Goal: Task Accomplishment & Management: Use online tool/utility

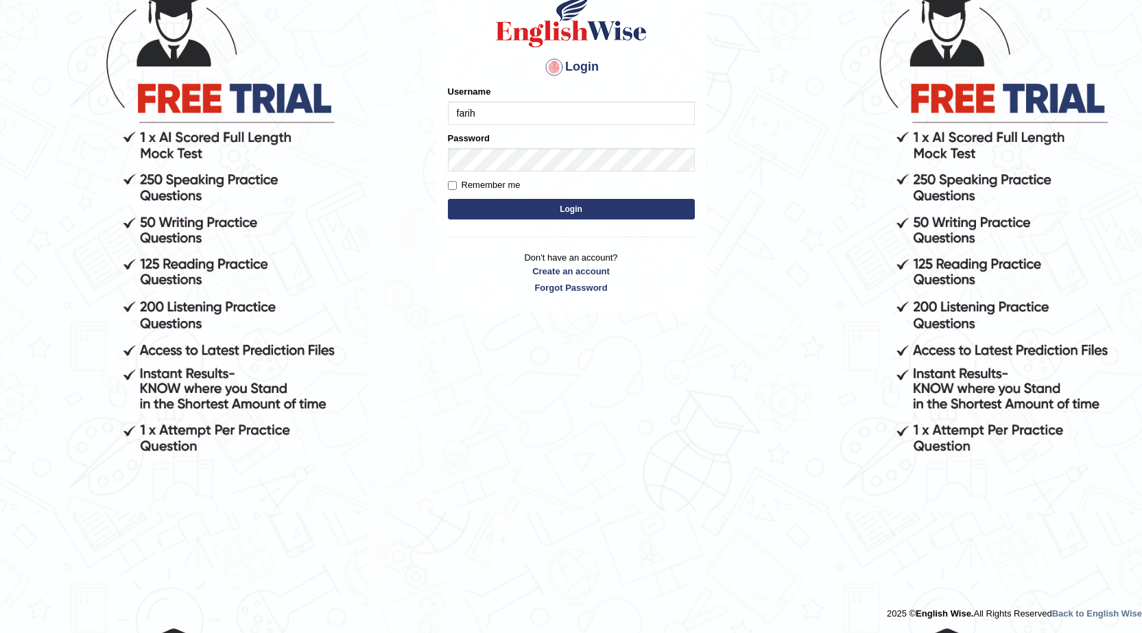
scroll to position [130, 0]
type input "farihaafghan556"
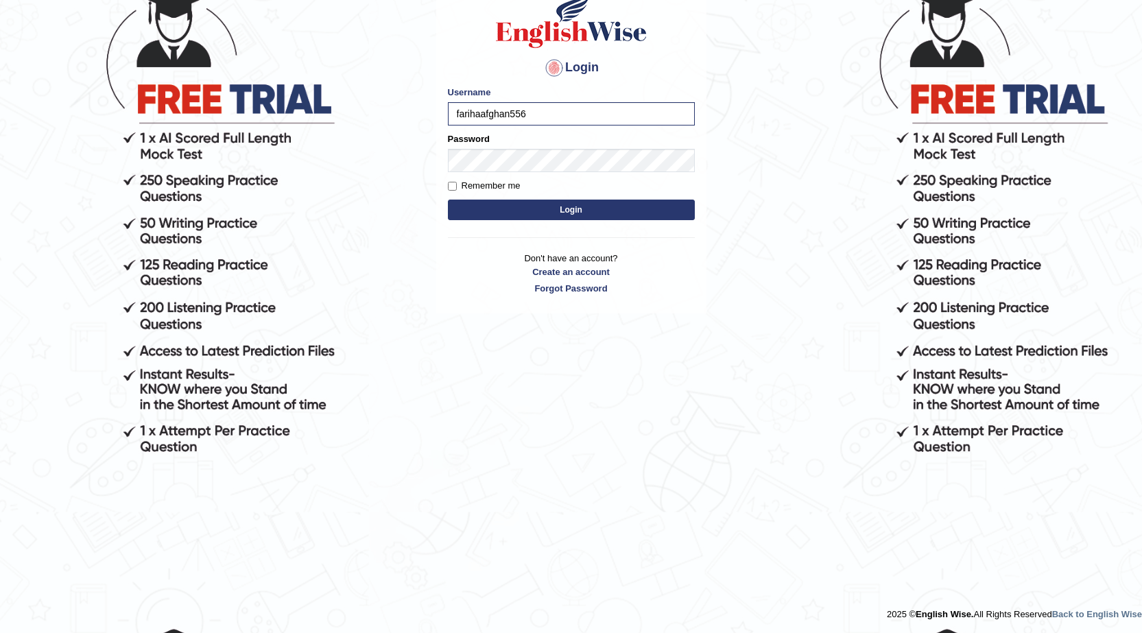
click at [611, 204] on button "Login" at bounding box center [571, 210] width 247 height 21
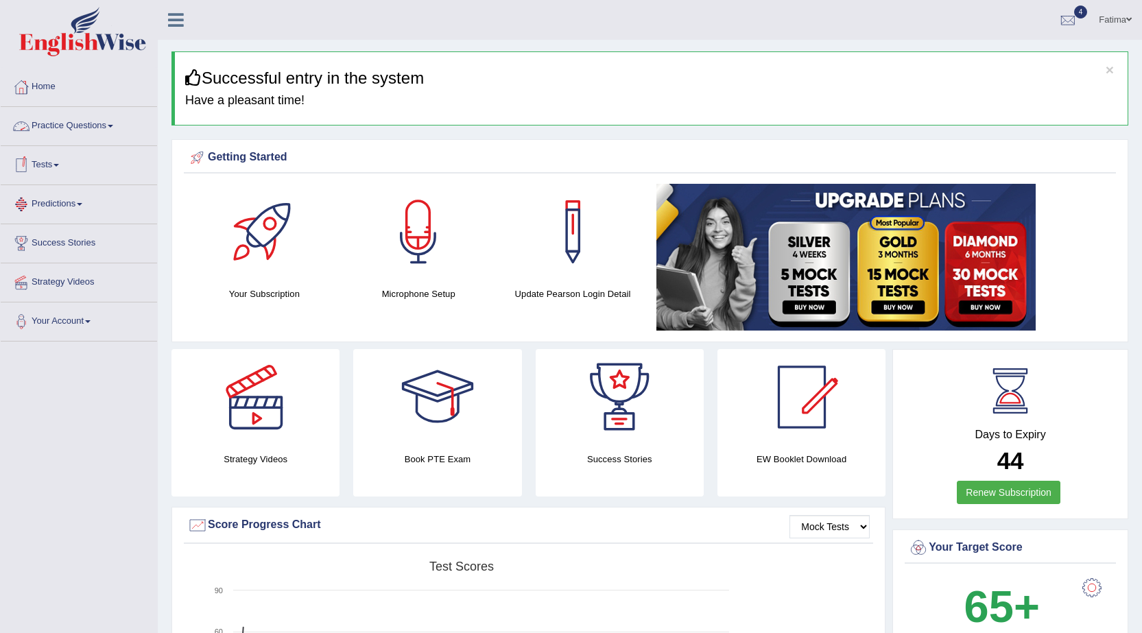
click at [115, 129] on link "Practice Questions" at bounding box center [79, 124] width 156 height 34
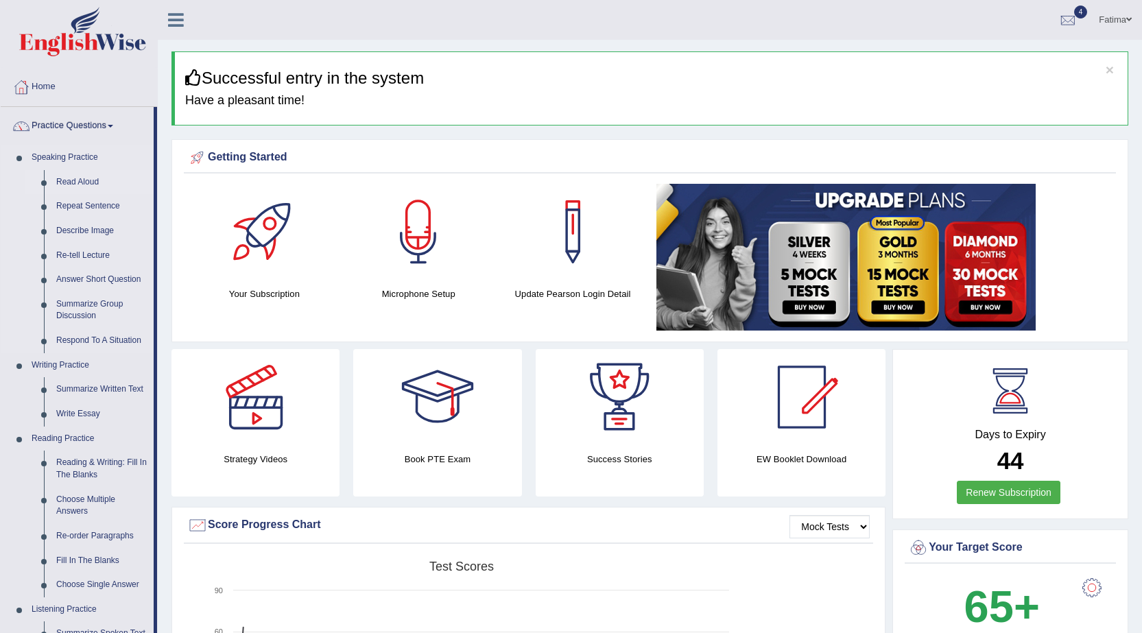
click at [62, 178] on link "Read Aloud" at bounding box center [102, 182] width 104 height 25
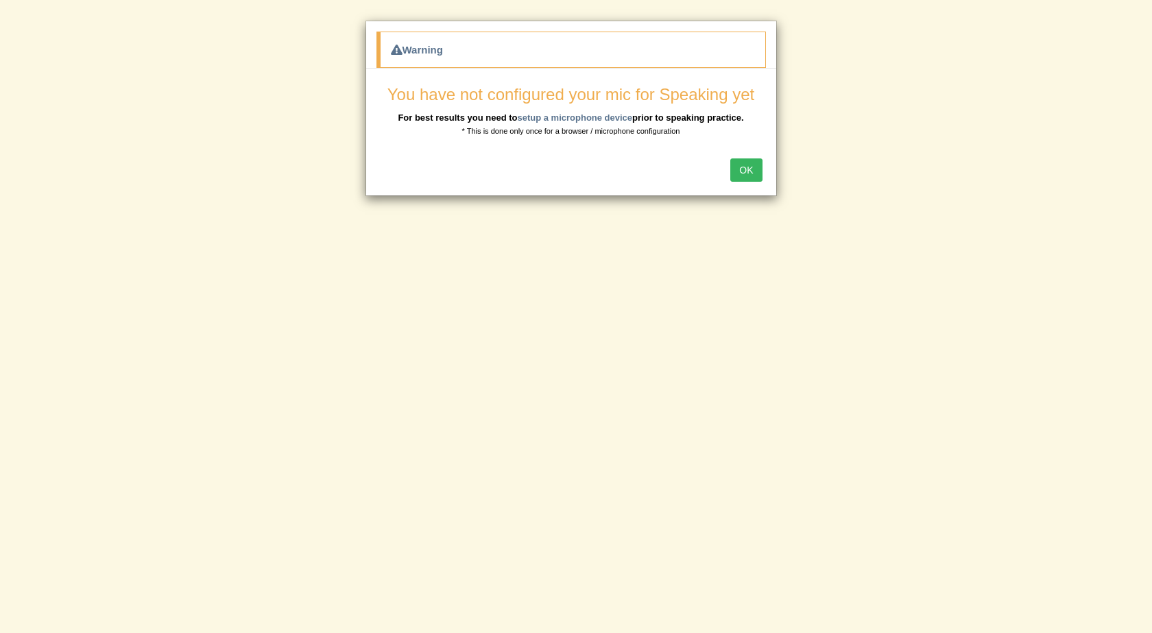
click at [736, 178] on button "OK" at bounding box center [747, 169] width 32 height 23
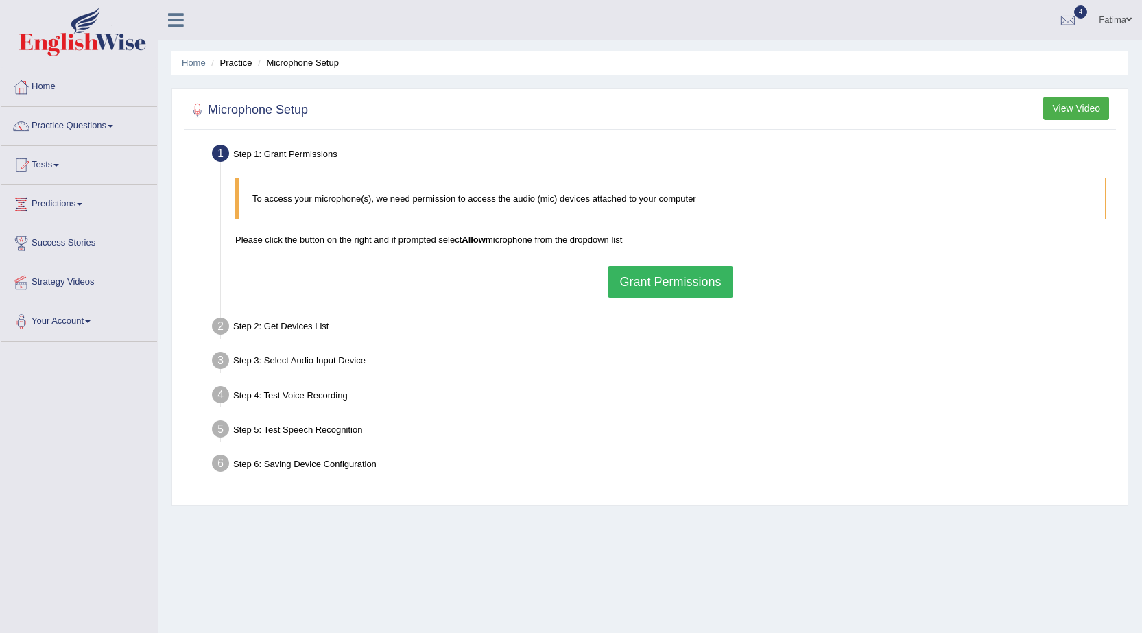
click at [652, 286] on button "Grant Permissions" at bounding box center [670, 282] width 125 height 32
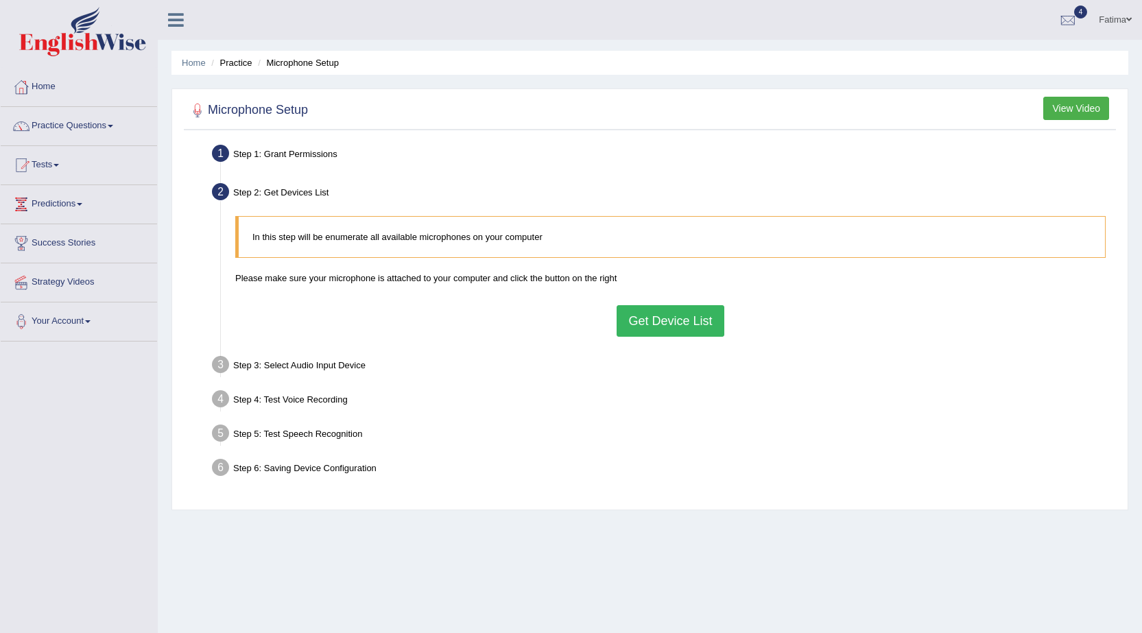
click at [665, 324] on button "Get Device List" at bounding box center [670, 321] width 107 height 32
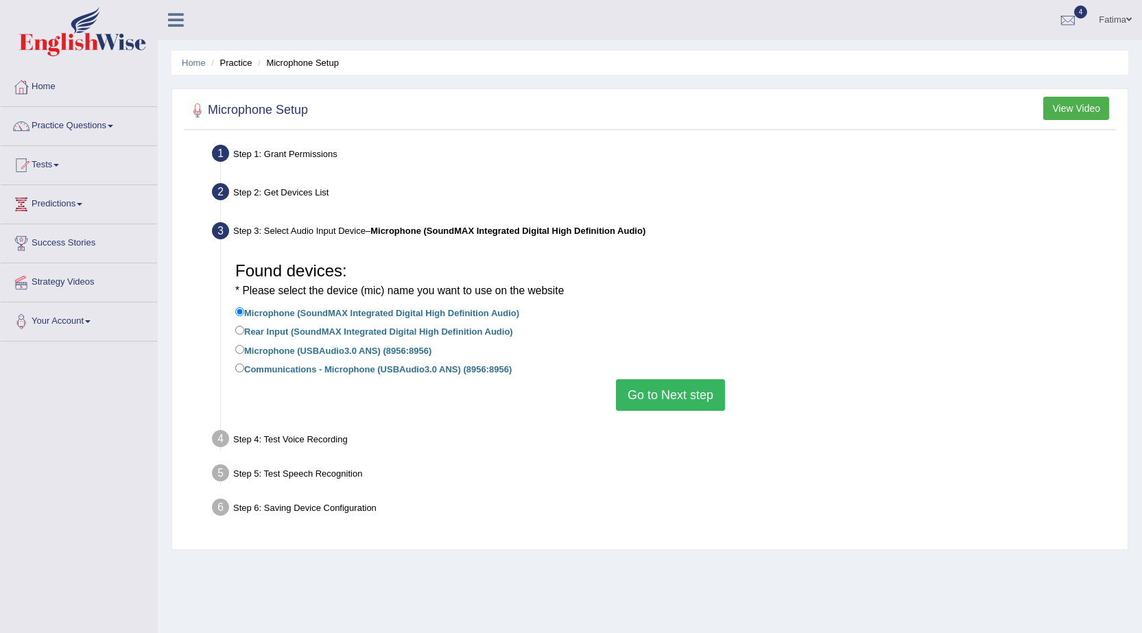
click at [675, 401] on button "Go to Next step" at bounding box center [670, 395] width 109 height 32
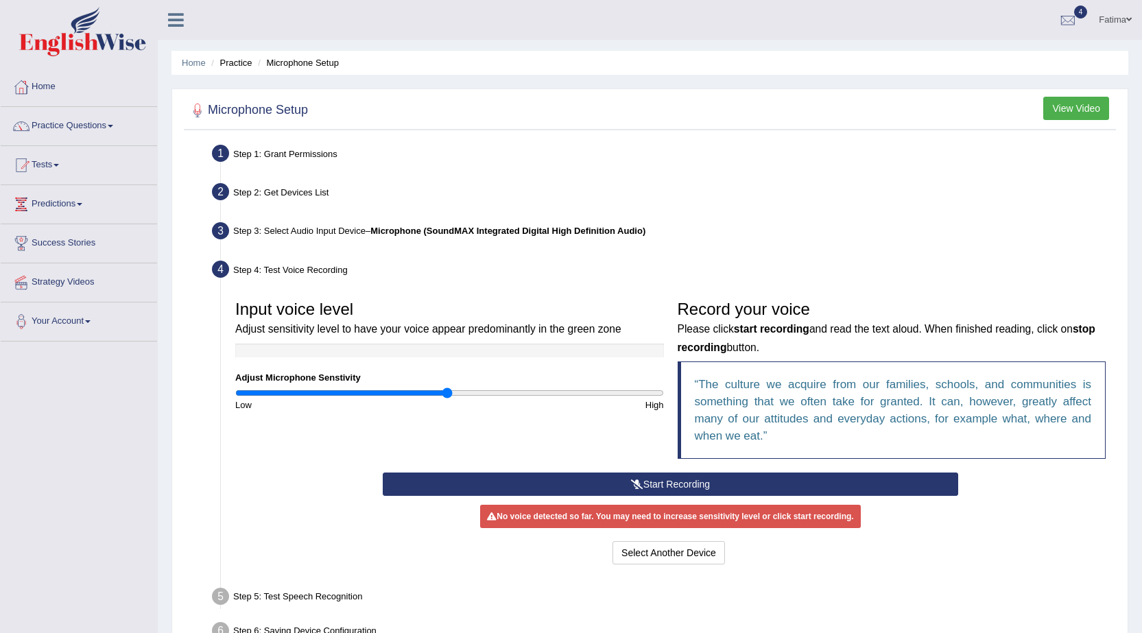
click at [675, 485] on button "Start Recording" at bounding box center [671, 484] width 576 height 23
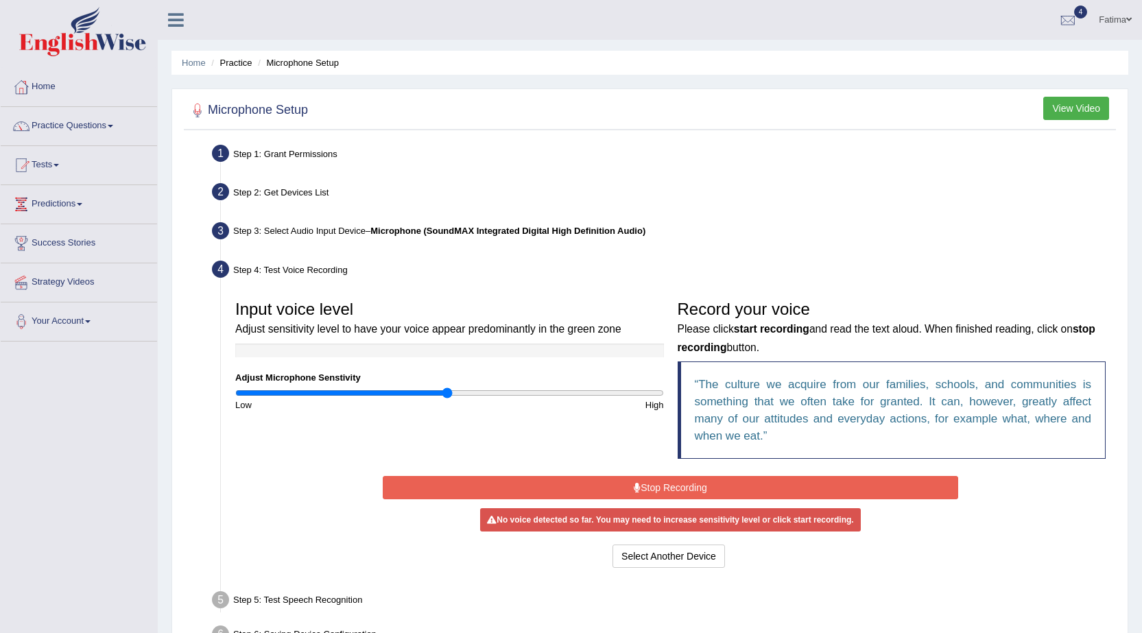
click at [675, 485] on button "Stop Recording" at bounding box center [671, 487] width 576 height 23
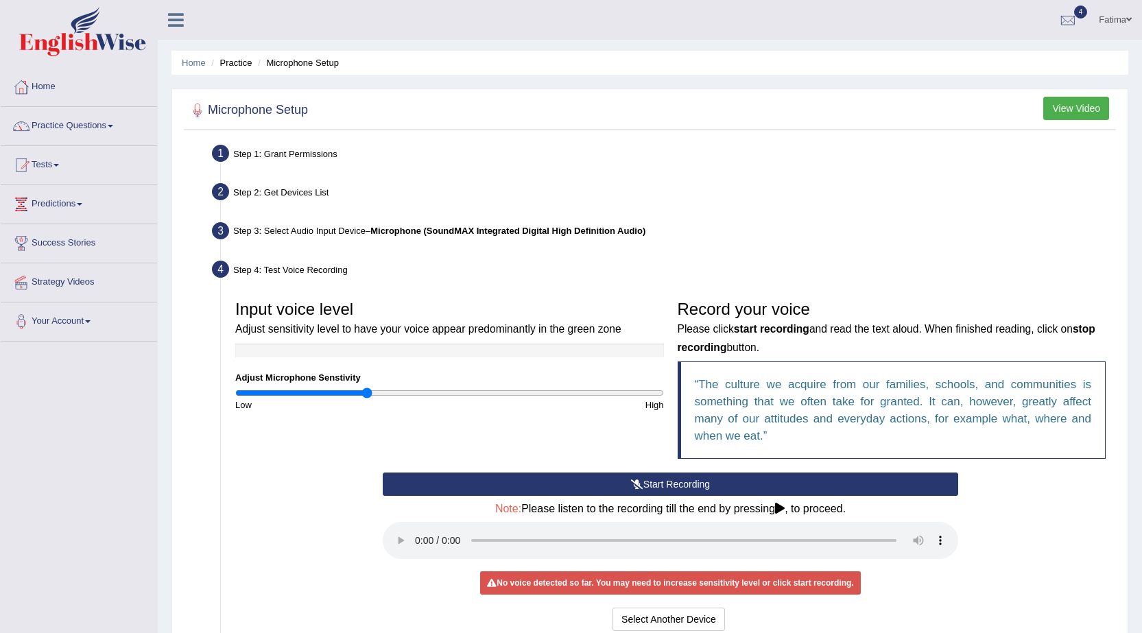
drag, startPoint x: 442, startPoint y: 396, endPoint x: 480, endPoint y: 417, distance: 43.3
click at [369, 399] on input "range" at bounding box center [449, 393] width 429 height 11
click at [543, 490] on button "Start Recording" at bounding box center [671, 484] width 576 height 23
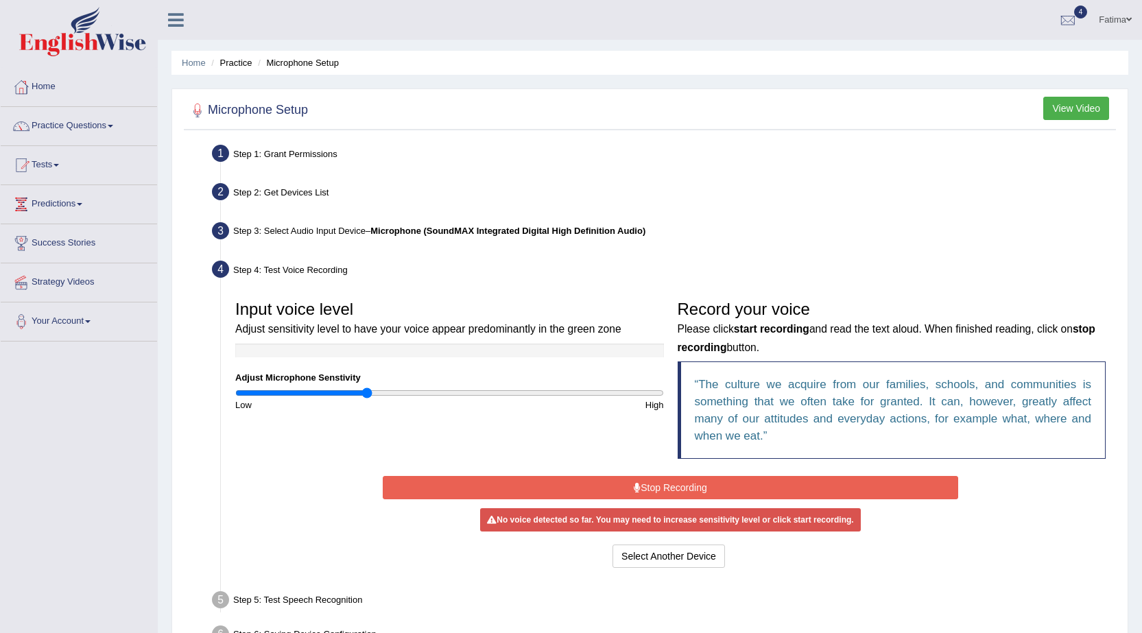
click at [590, 488] on button "Stop Recording" at bounding box center [671, 487] width 576 height 23
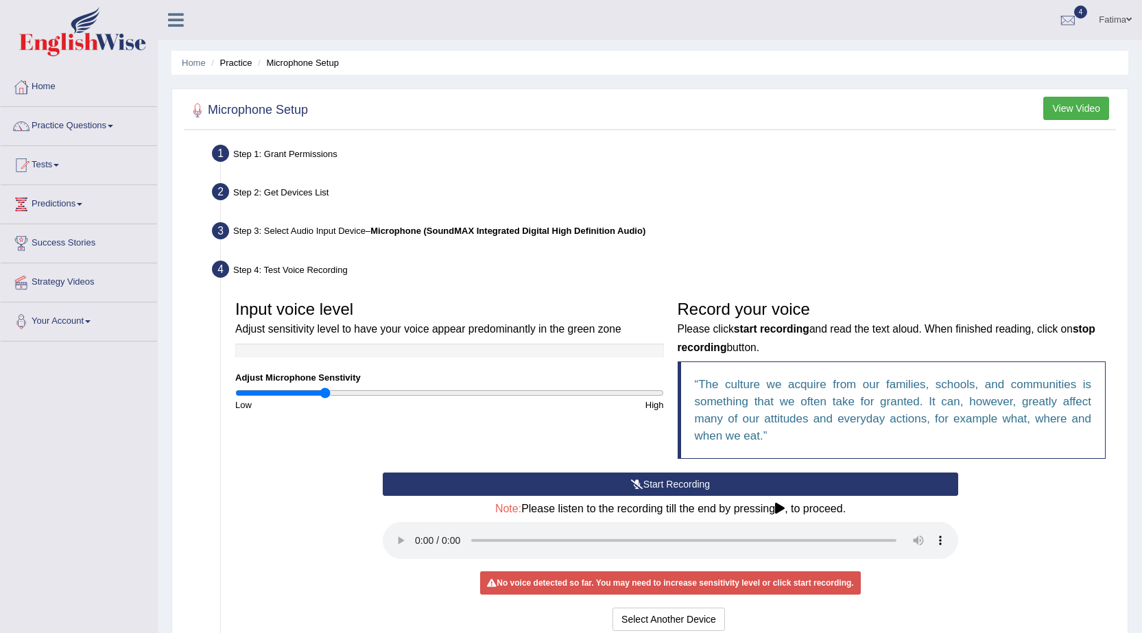
drag, startPoint x: 367, startPoint y: 394, endPoint x: 336, endPoint y: 407, distance: 33.2
type input "0.44"
click at [329, 399] on input "range" at bounding box center [449, 393] width 429 height 11
click at [593, 491] on button "Start Recording" at bounding box center [671, 484] width 576 height 23
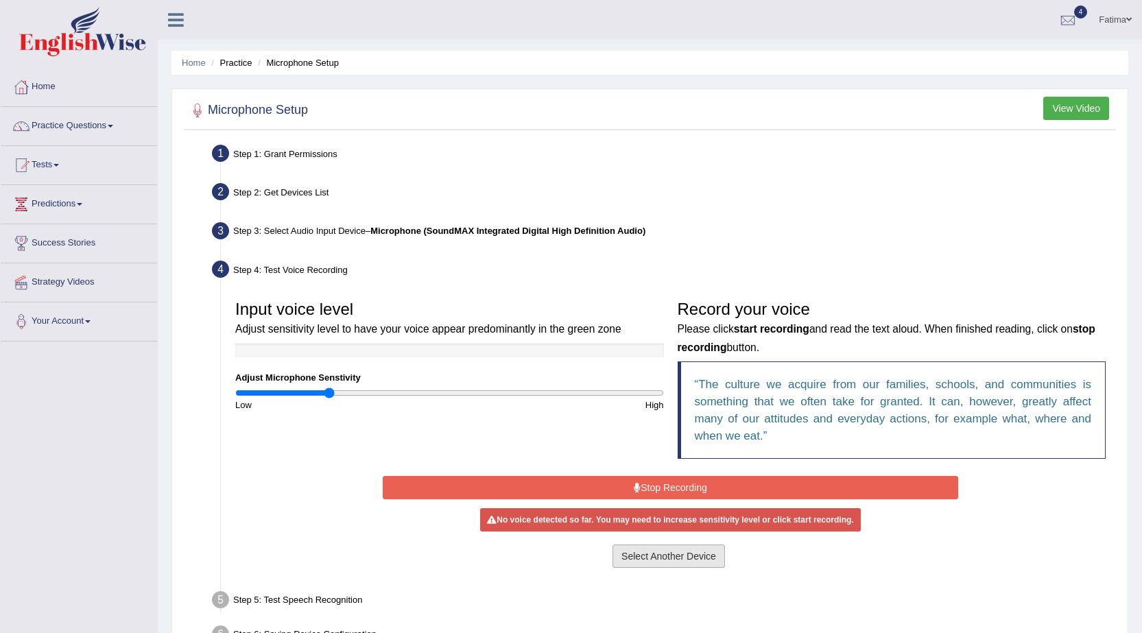
click at [664, 563] on button "Select Another Device" at bounding box center [669, 556] width 113 height 23
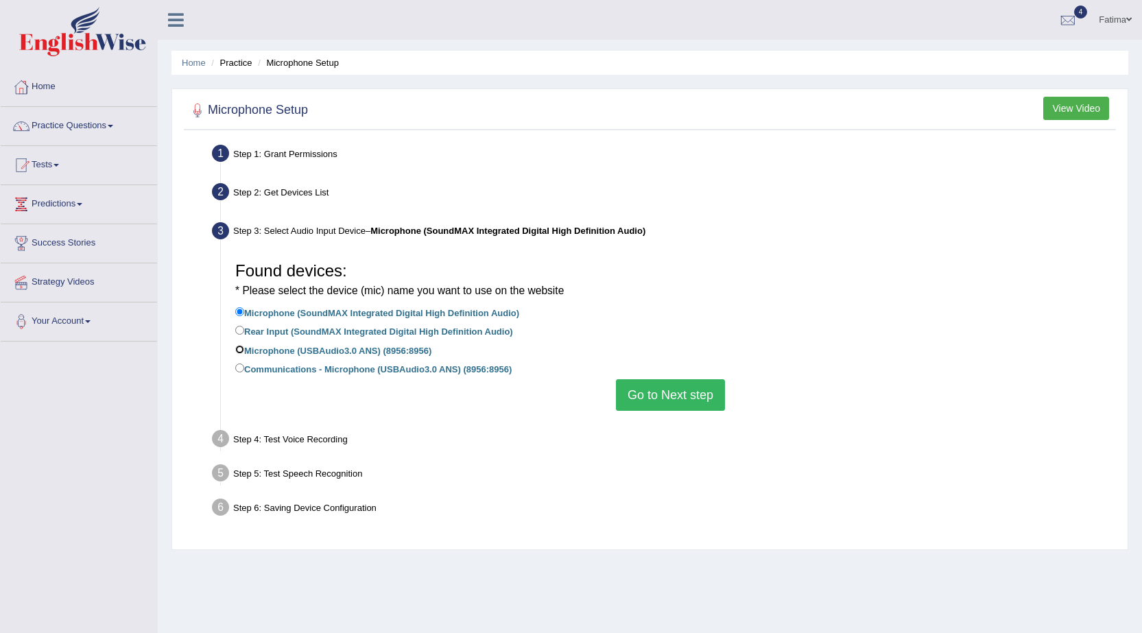
click at [237, 352] on input "Microphone (USBAudio3.0 ANS) (8956:8956)" at bounding box center [239, 349] width 9 height 9
radio input "true"
click at [645, 402] on button "Go to Next step" at bounding box center [670, 395] width 109 height 32
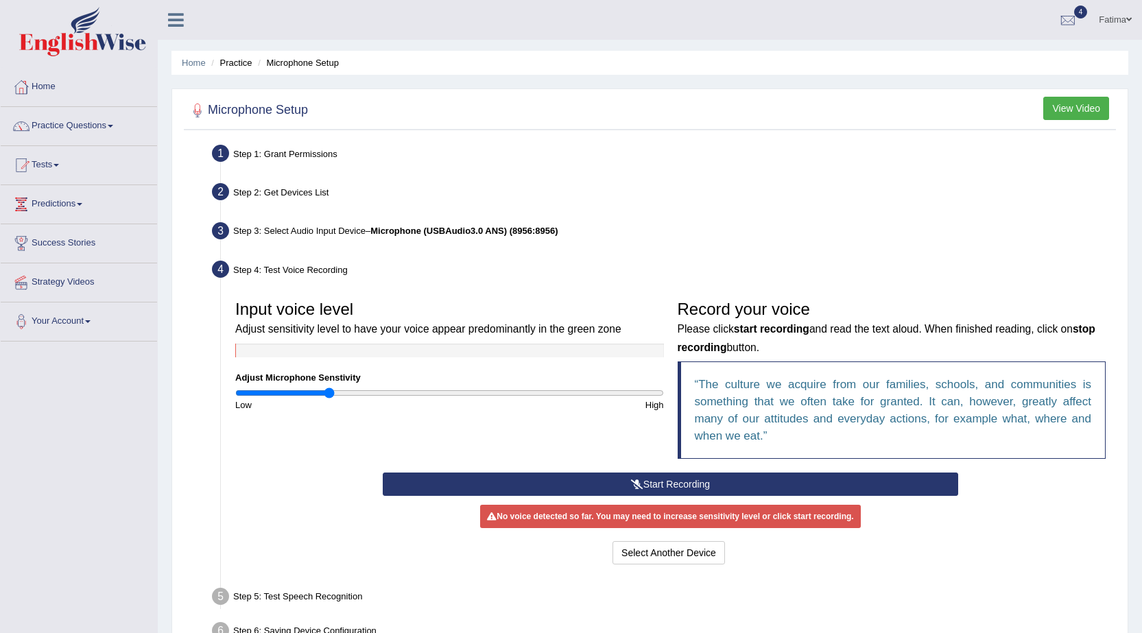
click at [623, 482] on button "Start Recording" at bounding box center [671, 484] width 576 height 23
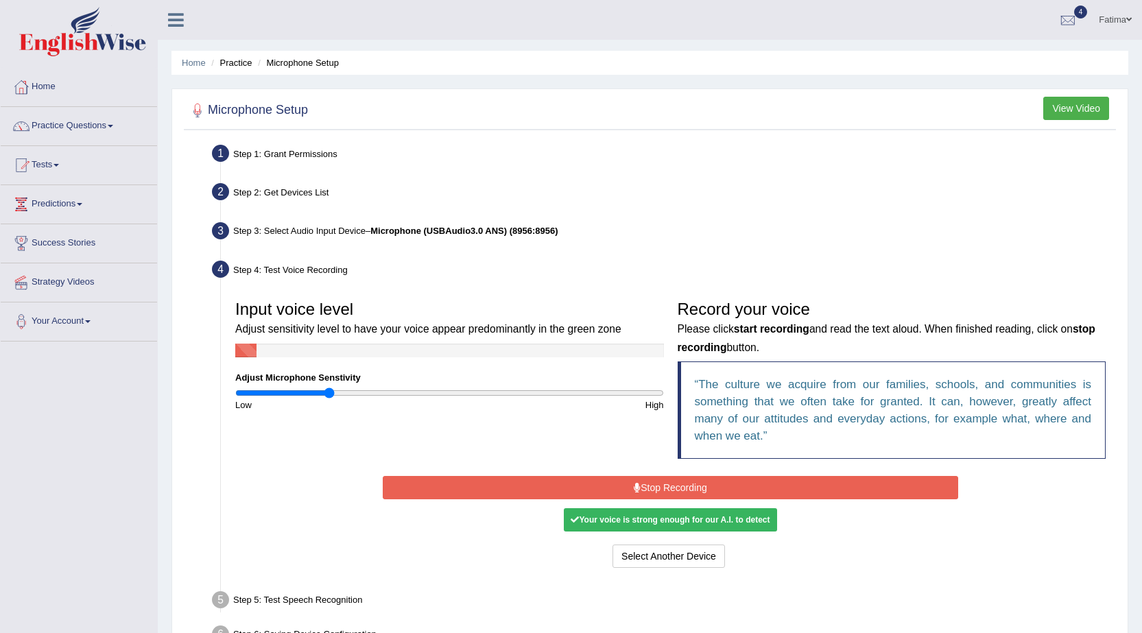
click at [624, 486] on button "Stop Recording" at bounding box center [671, 487] width 576 height 23
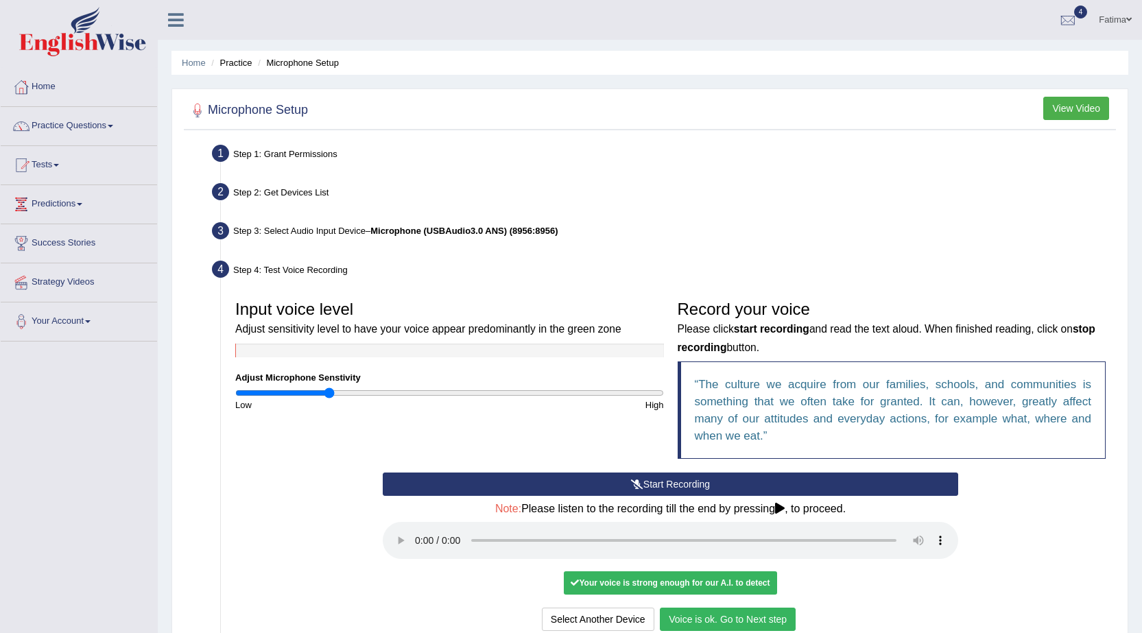
click at [721, 616] on button "Voice is ok. Go to Next step" at bounding box center [728, 619] width 136 height 23
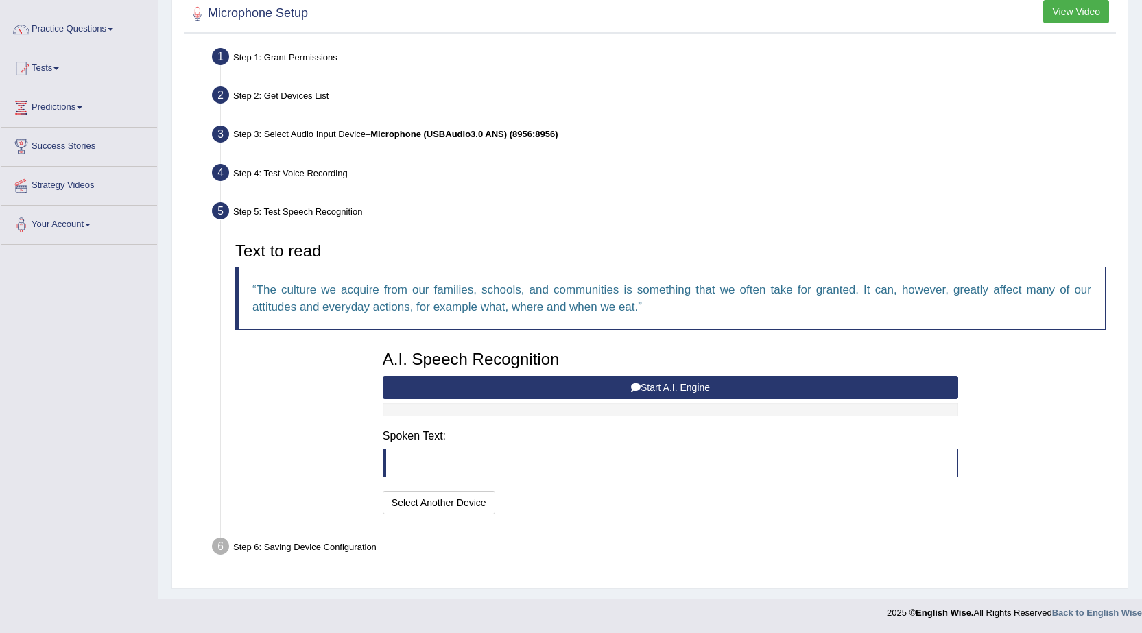
scroll to position [97, 0]
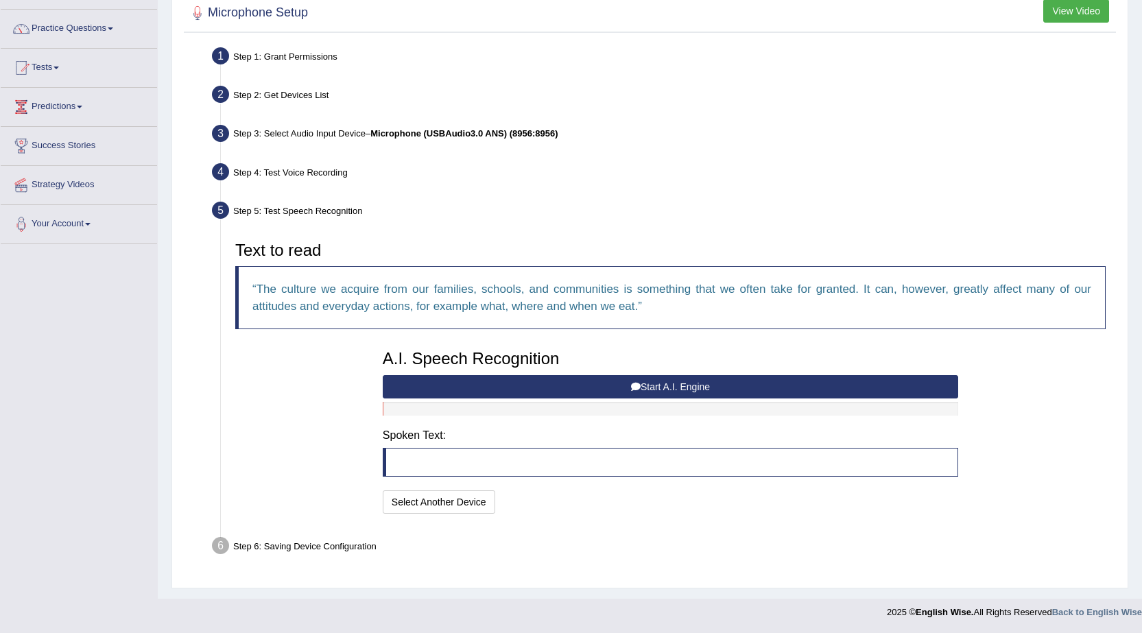
click at [670, 383] on button "Start A.I. Engine" at bounding box center [671, 386] width 576 height 23
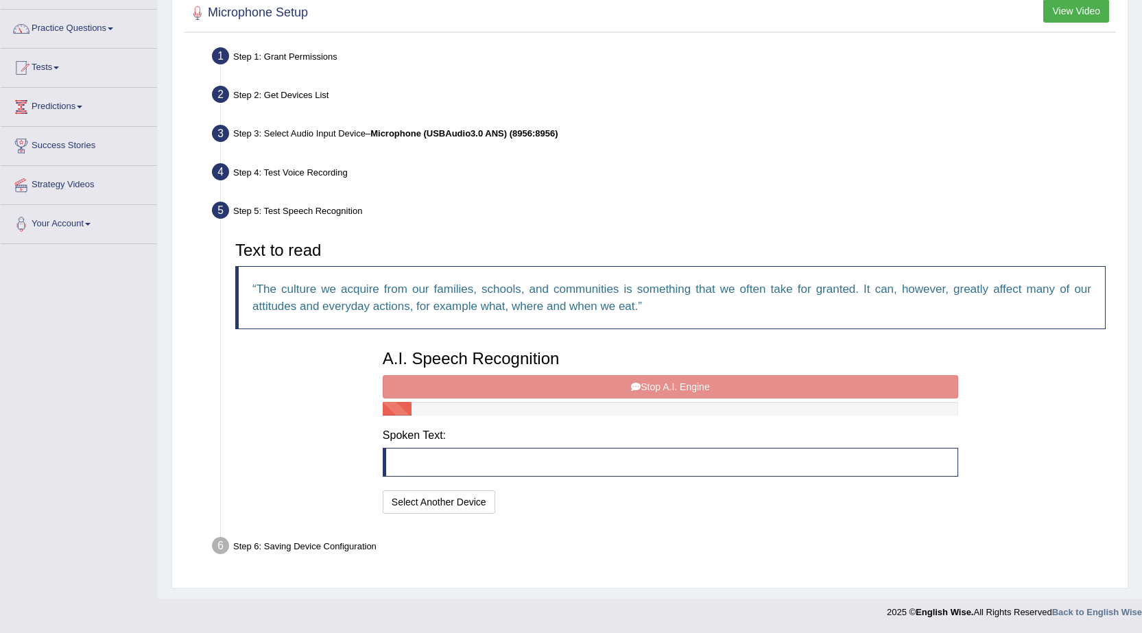
click at [670, 383] on div "A.I. Speech Recognition Start A.I. Engine Stop A.I. Engine Note: Please listen …" at bounding box center [670, 430] width 589 height 174
click at [643, 389] on div "A.I. Speech Recognition Start A.I. Engine Stop A.I. Engine Note: Please listen …" at bounding box center [670, 430] width 589 height 174
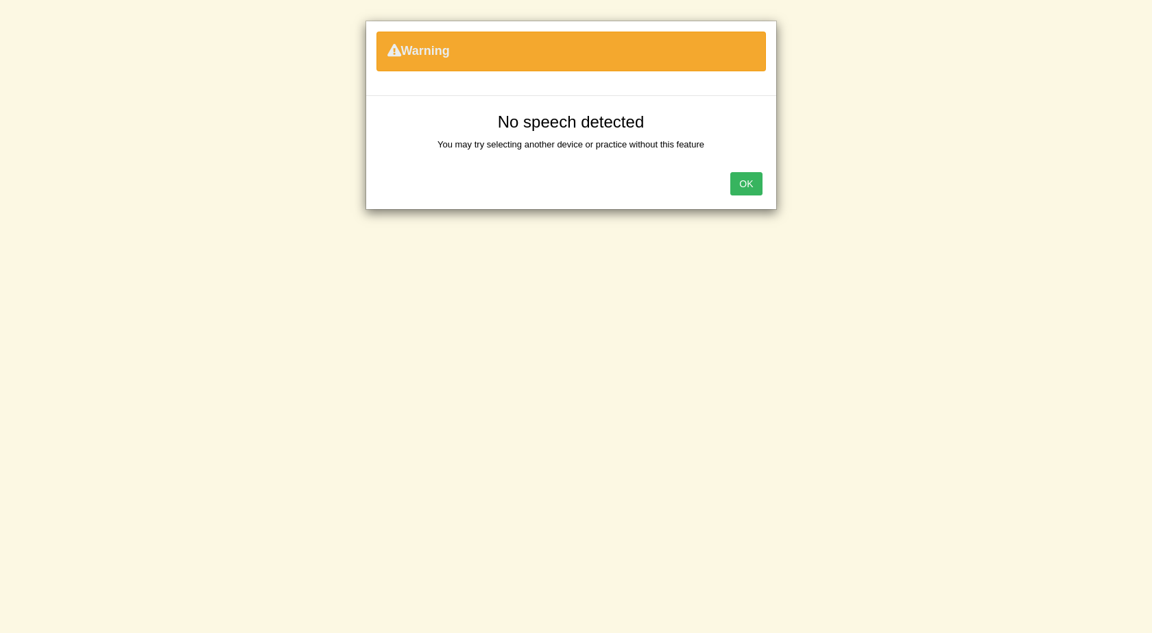
click at [744, 185] on button "OK" at bounding box center [747, 183] width 32 height 23
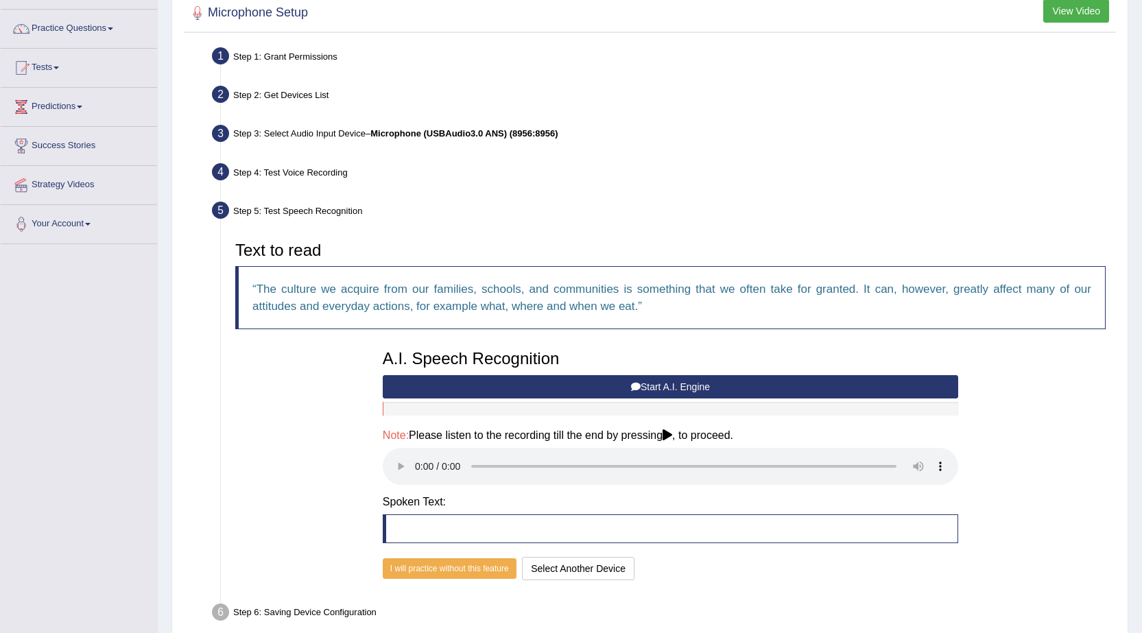
click at [648, 387] on button "Start A.I. Engine" at bounding box center [671, 386] width 576 height 23
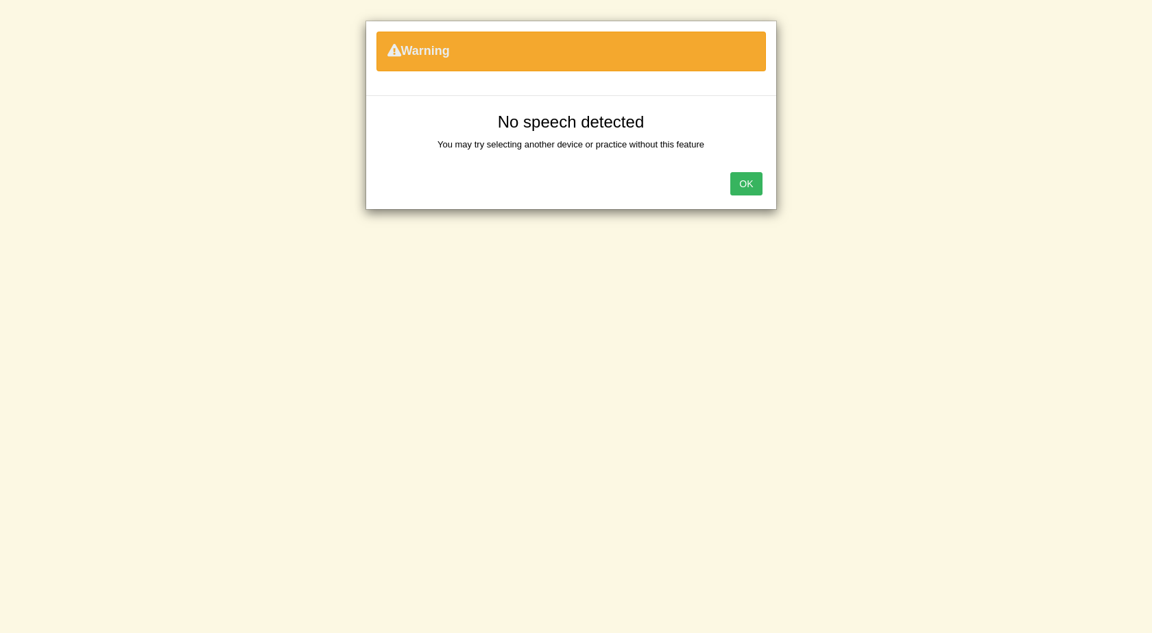
click at [734, 192] on button "OK" at bounding box center [747, 183] width 32 height 23
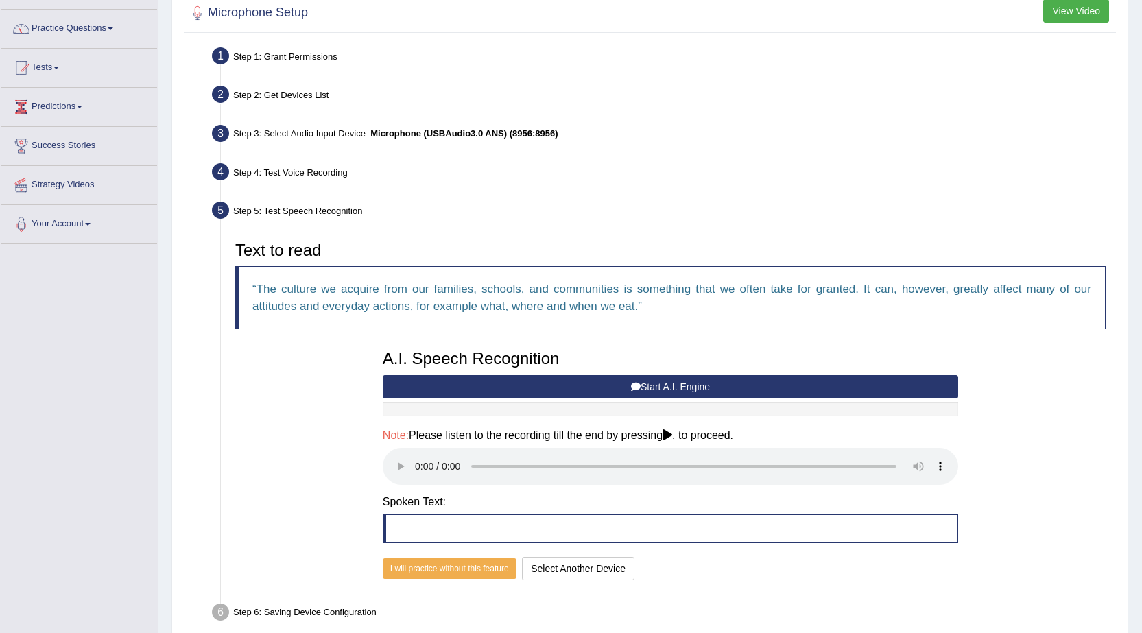
click at [588, 388] on button "Start A.I. Engine" at bounding box center [671, 386] width 576 height 23
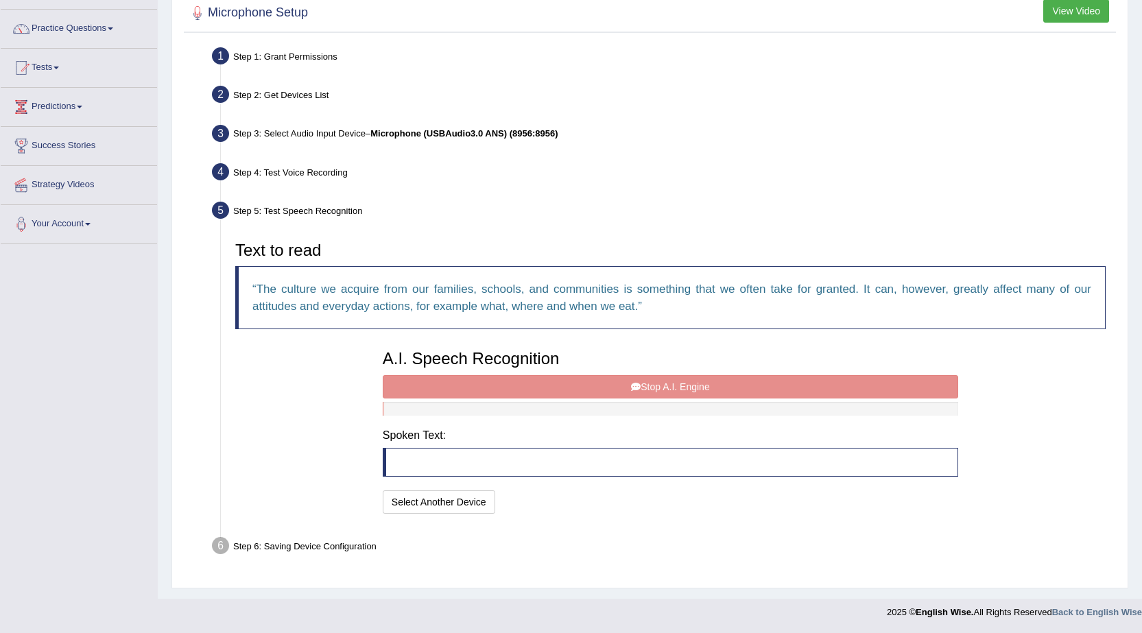
click at [588, 388] on div "A.I. Speech Recognition Start A.I. Engine Stop A.I. Engine Note: Please listen …" at bounding box center [670, 430] width 589 height 174
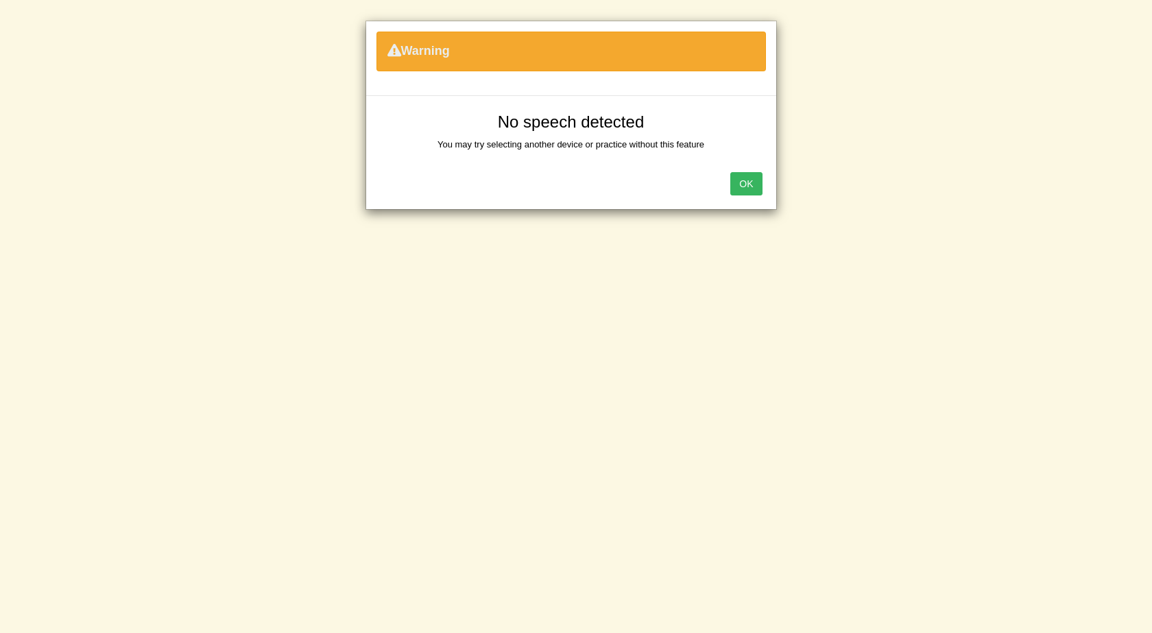
click at [752, 182] on button "OK" at bounding box center [747, 183] width 32 height 23
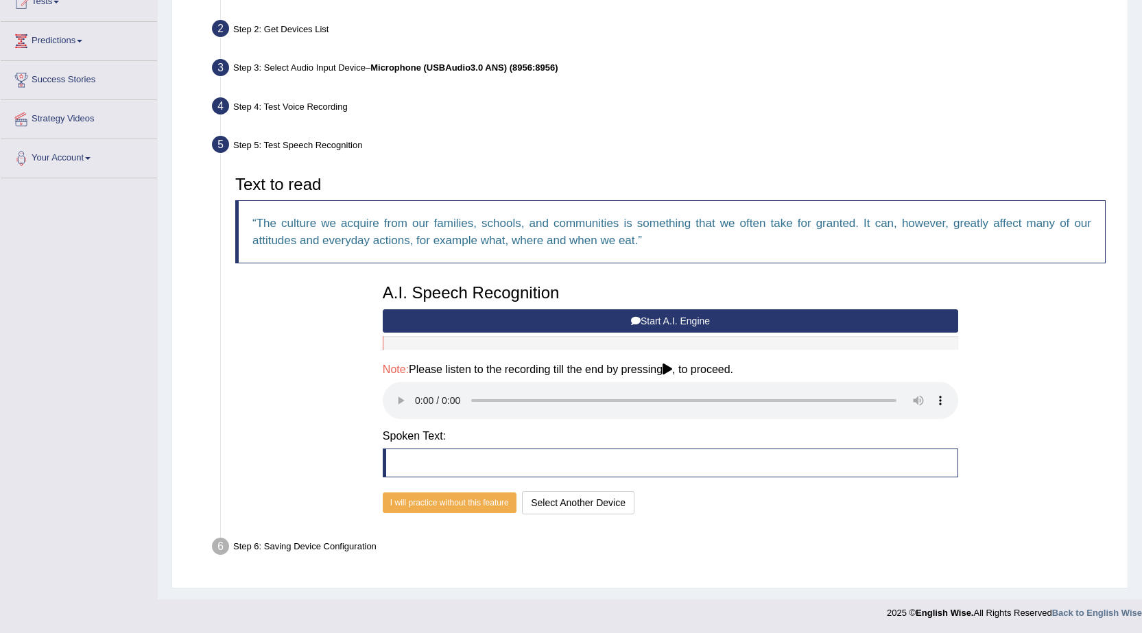
scroll to position [164, 0]
click at [572, 496] on button "Select Another Device" at bounding box center [578, 501] width 113 height 23
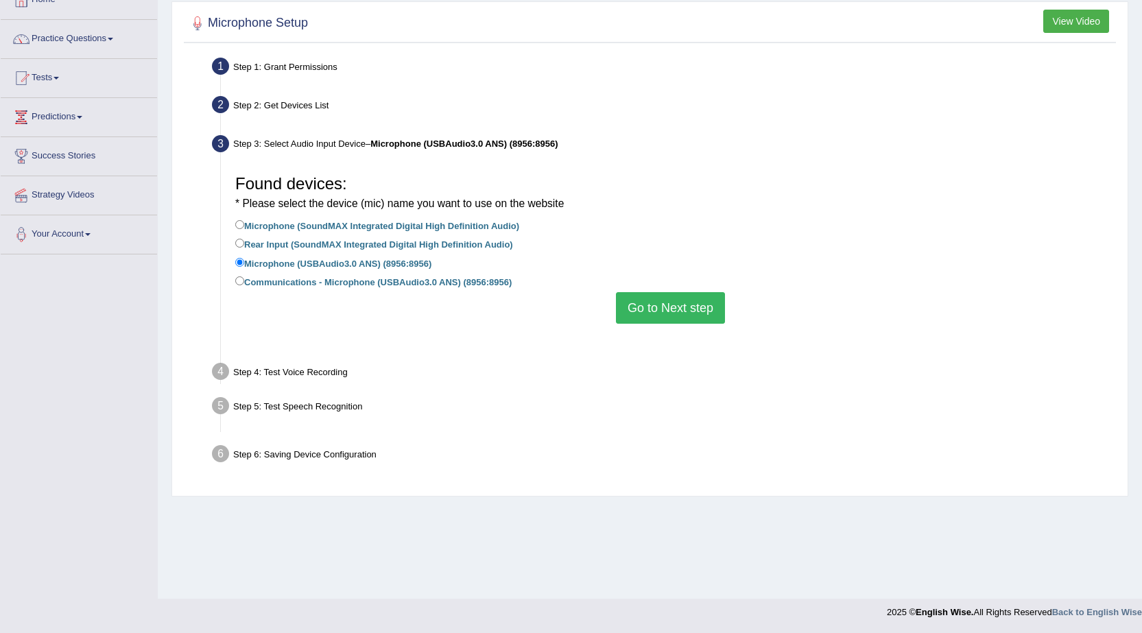
scroll to position [87, 0]
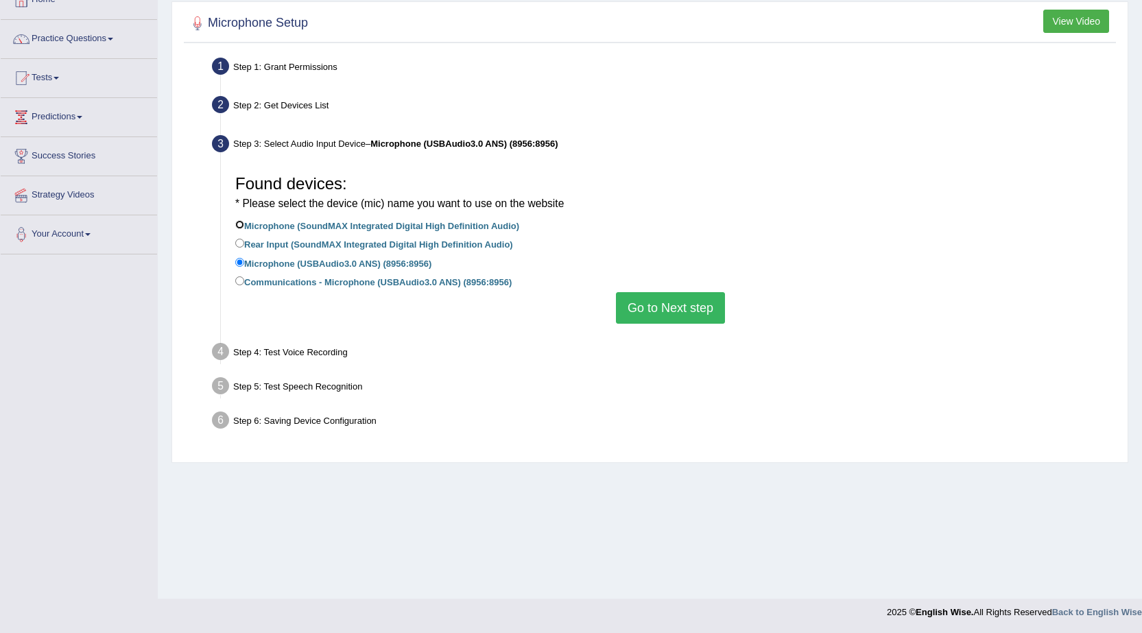
click at [241, 228] on input "Microphone (SoundMAX Integrated Digital High Definition Audio)" at bounding box center [239, 224] width 9 height 9
radio input "true"
click at [240, 263] on input "Microphone (USBAudio3.0 ANS) (8956:8956)" at bounding box center [239, 262] width 9 height 9
radio input "true"
click at [234, 225] on div "Found devices: * Please select the device (mic) name you want to use on the web…" at bounding box center [670, 245] width 884 height 169
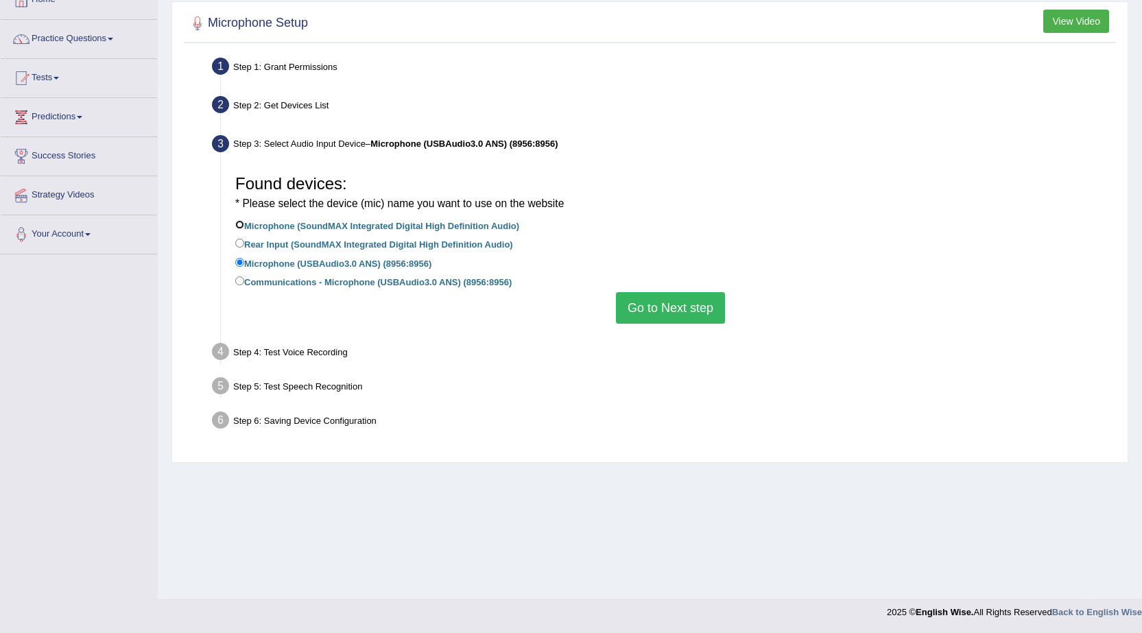
drag, startPoint x: 243, startPoint y: 228, endPoint x: 241, endPoint y: 215, distance: 13.1
click at [241, 221] on input "Microphone (SoundMAX Integrated Digital High Definition Audio)" at bounding box center [239, 224] width 9 height 9
radio input "true"
click at [642, 313] on button "Go to Next step" at bounding box center [670, 308] width 109 height 32
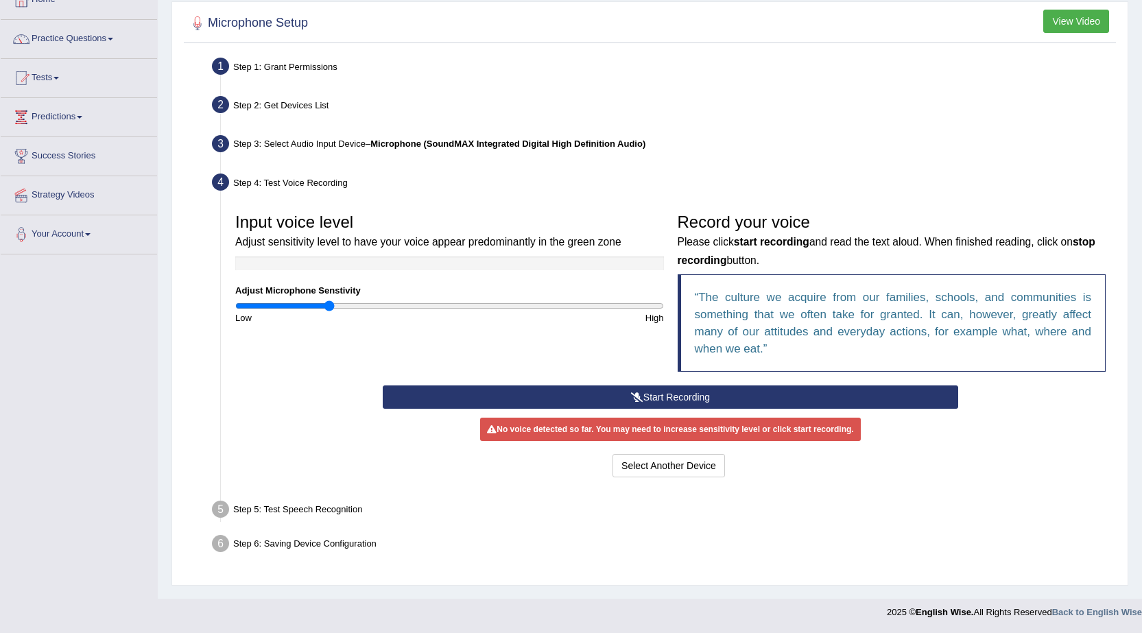
click at [611, 394] on button "Start Recording" at bounding box center [671, 397] width 576 height 23
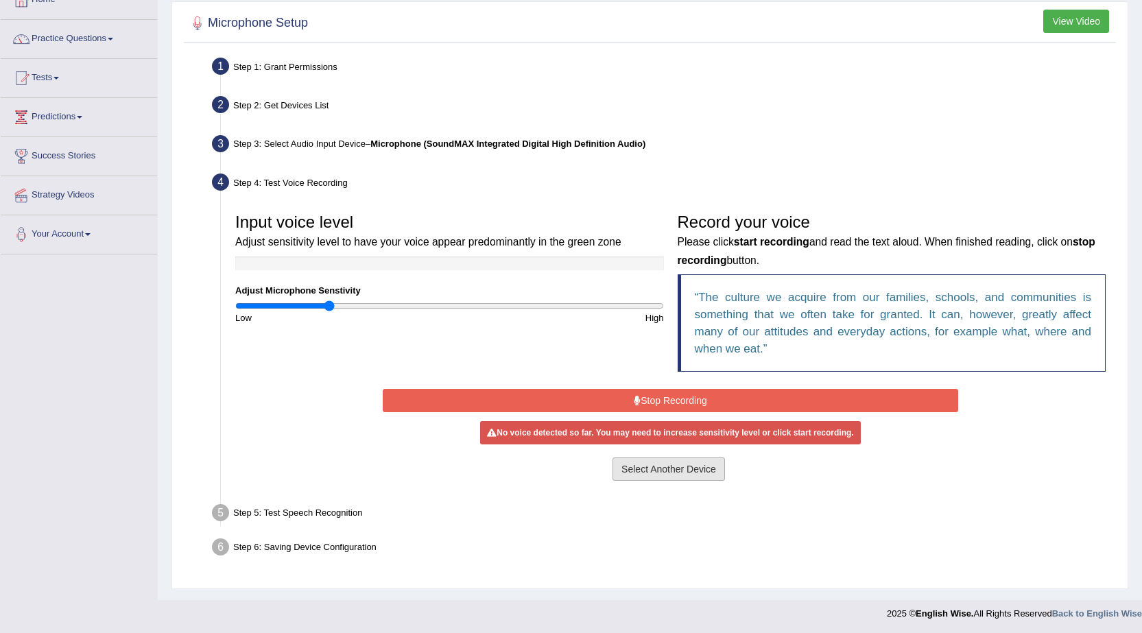
click at [647, 471] on button "Select Another Device" at bounding box center [669, 469] width 113 height 23
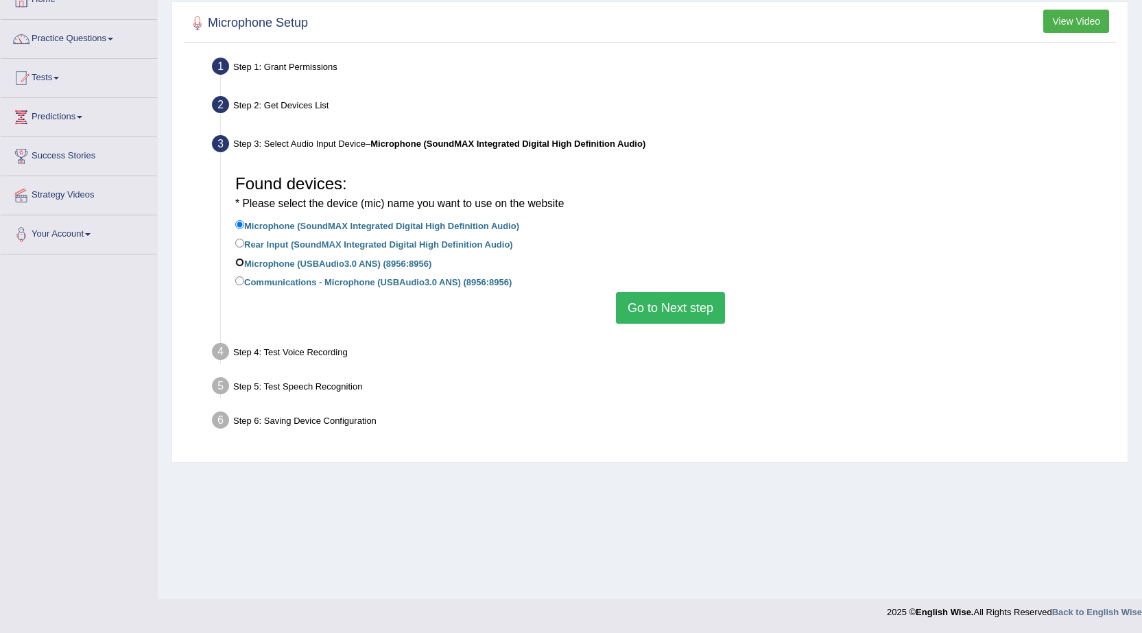
click at [236, 264] on input "Microphone (USBAudio3.0 ANS) (8956:8956)" at bounding box center [239, 262] width 9 height 9
radio input "true"
click at [648, 321] on button "Go to Next step" at bounding box center [670, 308] width 109 height 32
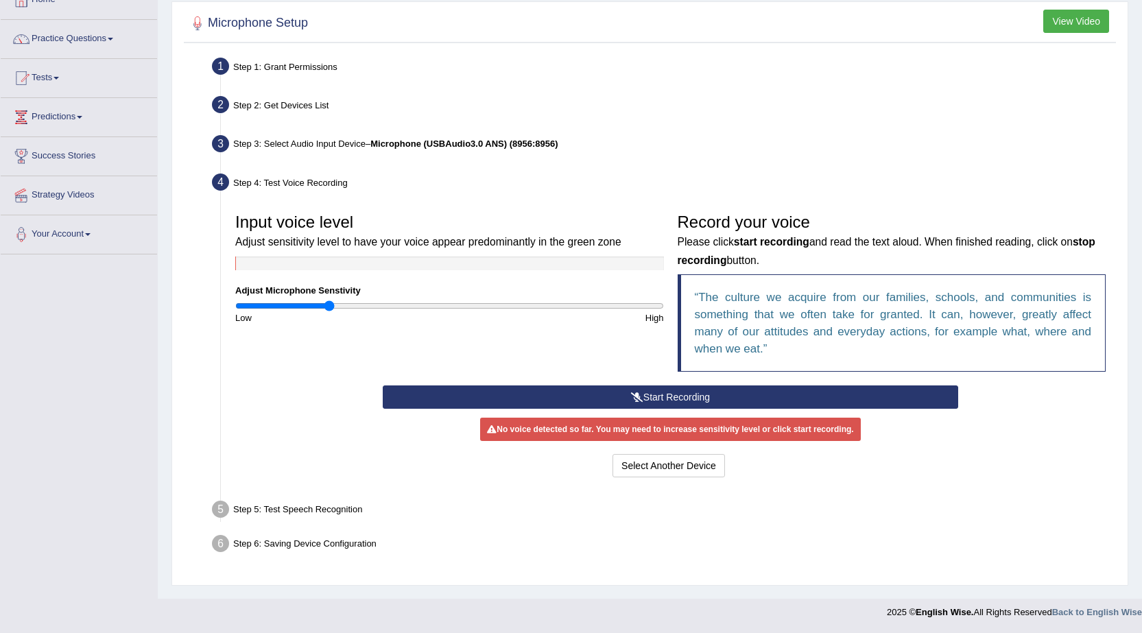
click at [650, 395] on button "Start Recording" at bounding box center [671, 397] width 576 height 23
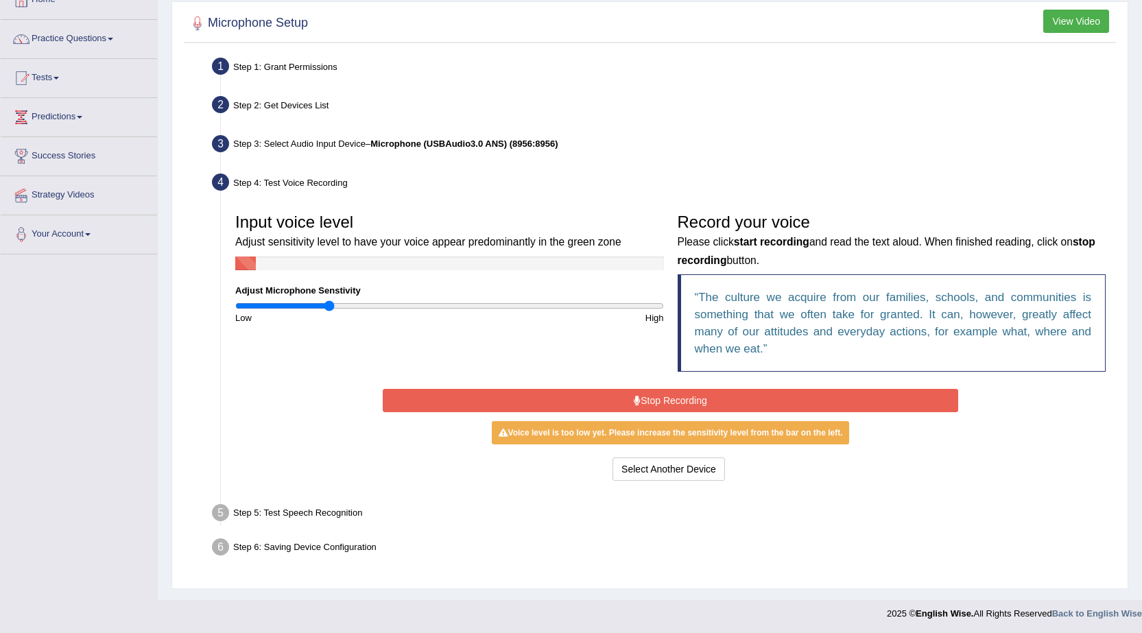
click at [640, 398] on button "Stop Recording" at bounding box center [671, 400] width 576 height 23
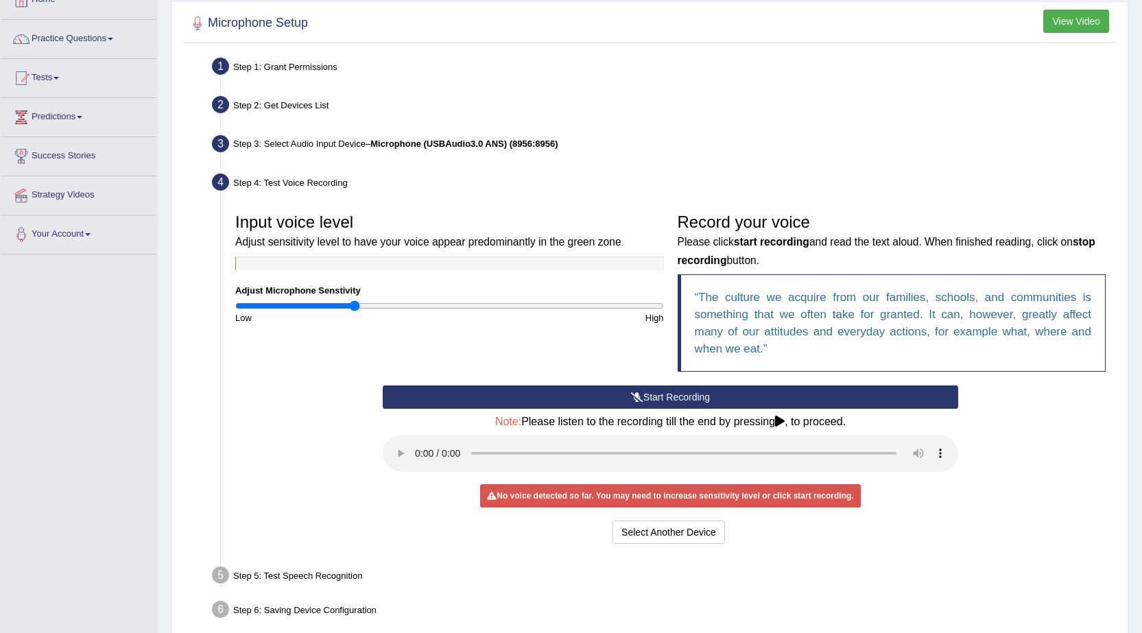
drag, startPoint x: 325, startPoint y: 300, endPoint x: 356, endPoint y: 311, distance: 32.8
click at [356, 311] on input "range" at bounding box center [449, 305] width 429 height 11
click at [512, 403] on button "Start Recording" at bounding box center [671, 397] width 576 height 23
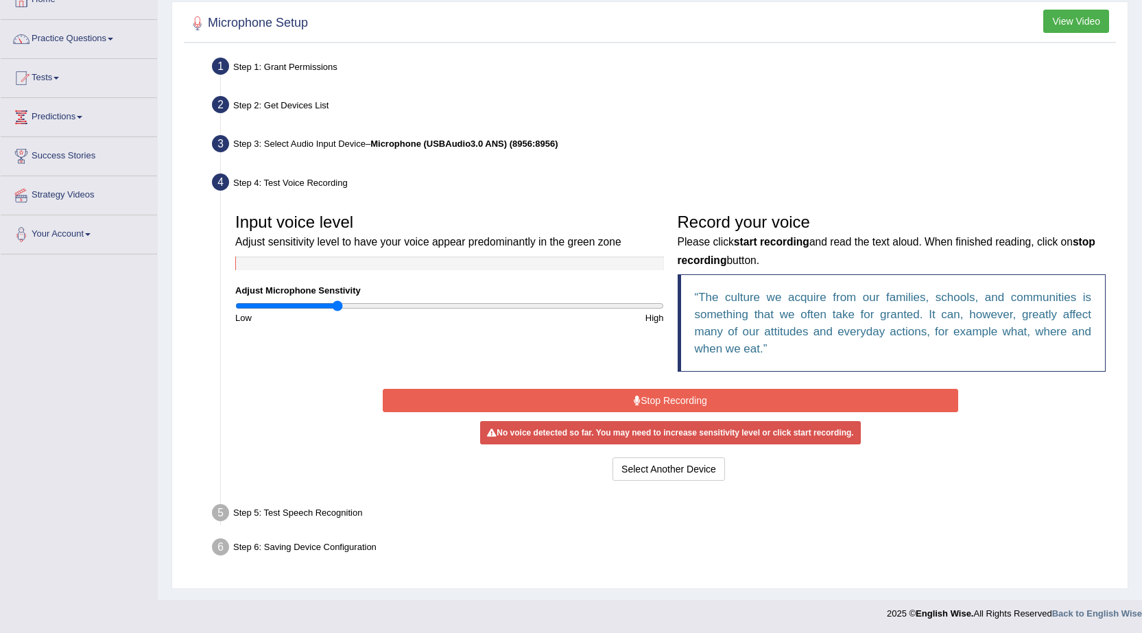
drag, startPoint x: 354, startPoint y: 303, endPoint x: 339, endPoint y: 306, distance: 15.5
type input "0.48"
click at [339, 306] on input "range" at bounding box center [449, 305] width 429 height 11
click at [507, 398] on button "Stop Recording" at bounding box center [671, 400] width 576 height 23
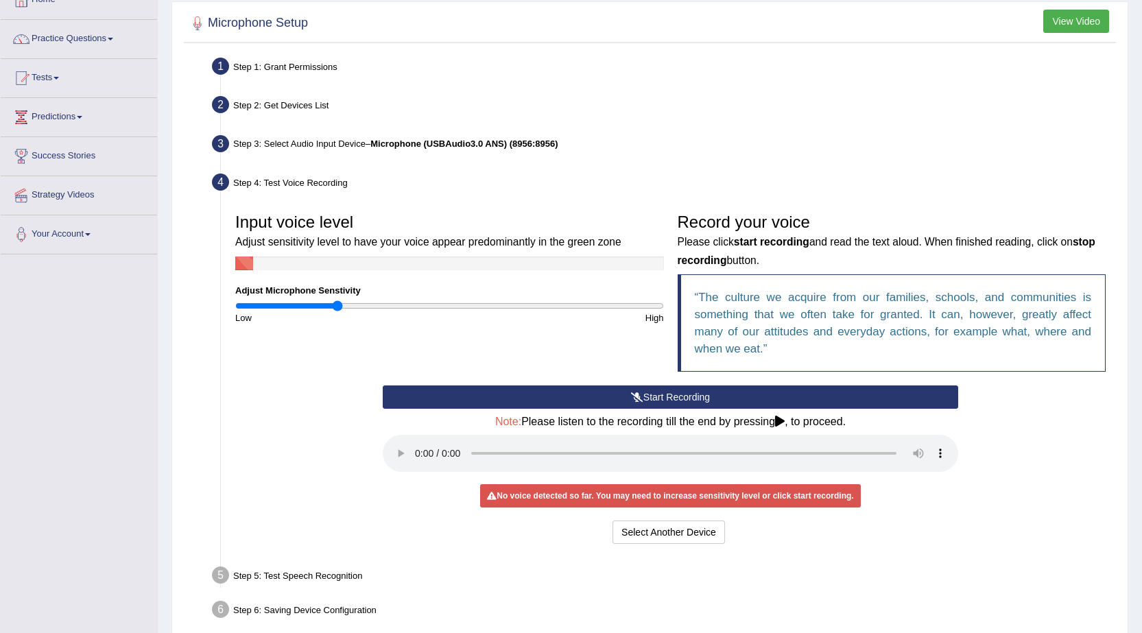
drag, startPoint x: 632, startPoint y: 397, endPoint x: 539, endPoint y: 400, distance: 93.3
click at [626, 399] on button "Start Recording" at bounding box center [671, 397] width 576 height 23
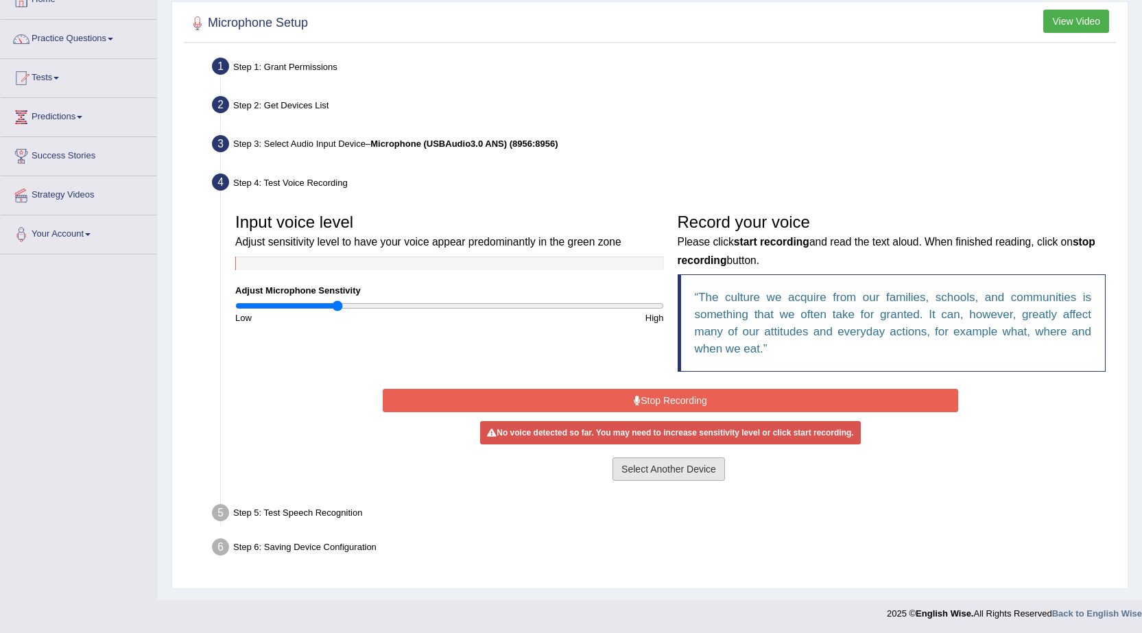
drag, startPoint x: 654, startPoint y: 469, endPoint x: 622, endPoint y: 473, distance: 33.2
click at [652, 475] on button "Select Another Device" at bounding box center [669, 469] width 113 height 23
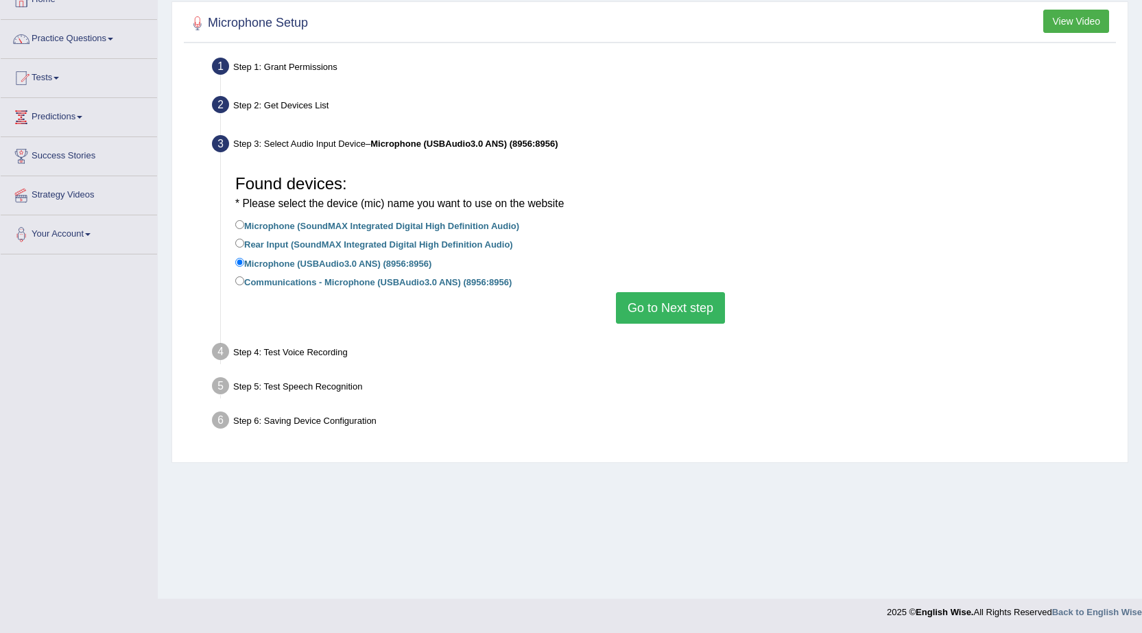
click at [237, 226] on div "Found devices: * Please select the device (mic) name you want to use on the web…" at bounding box center [670, 245] width 884 height 169
click at [241, 225] on input "Microphone (SoundMAX Integrated Digital High Definition Audio)" at bounding box center [239, 224] width 9 height 9
radio input "true"
click at [647, 311] on button "Go to Next step" at bounding box center [670, 308] width 109 height 32
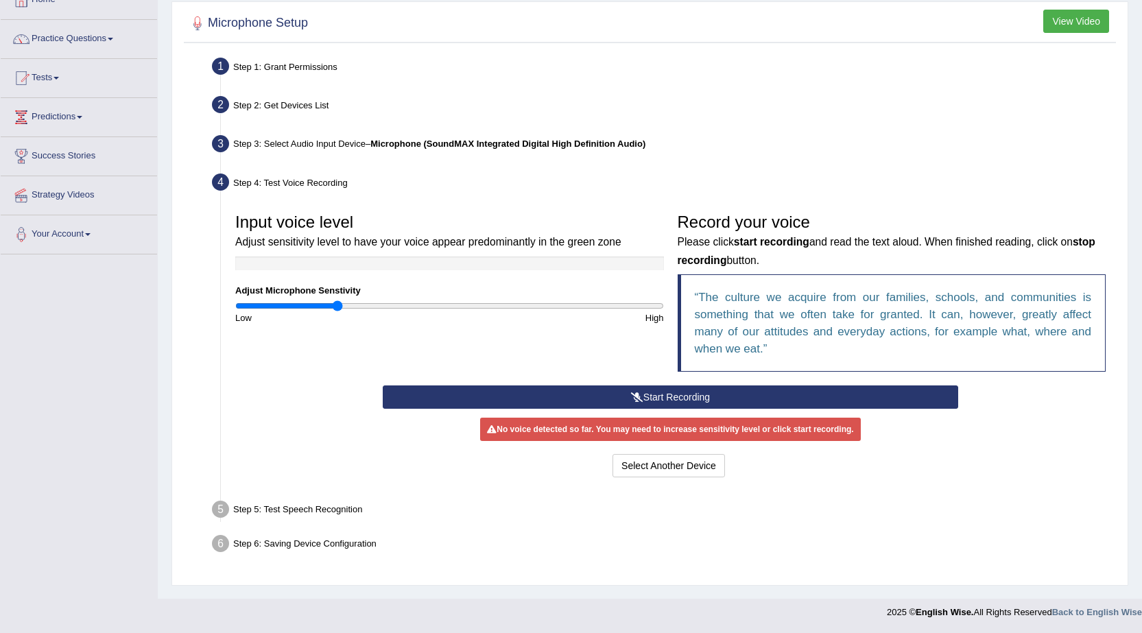
click at [615, 403] on button "Start Recording" at bounding box center [671, 397] width 576 height 23
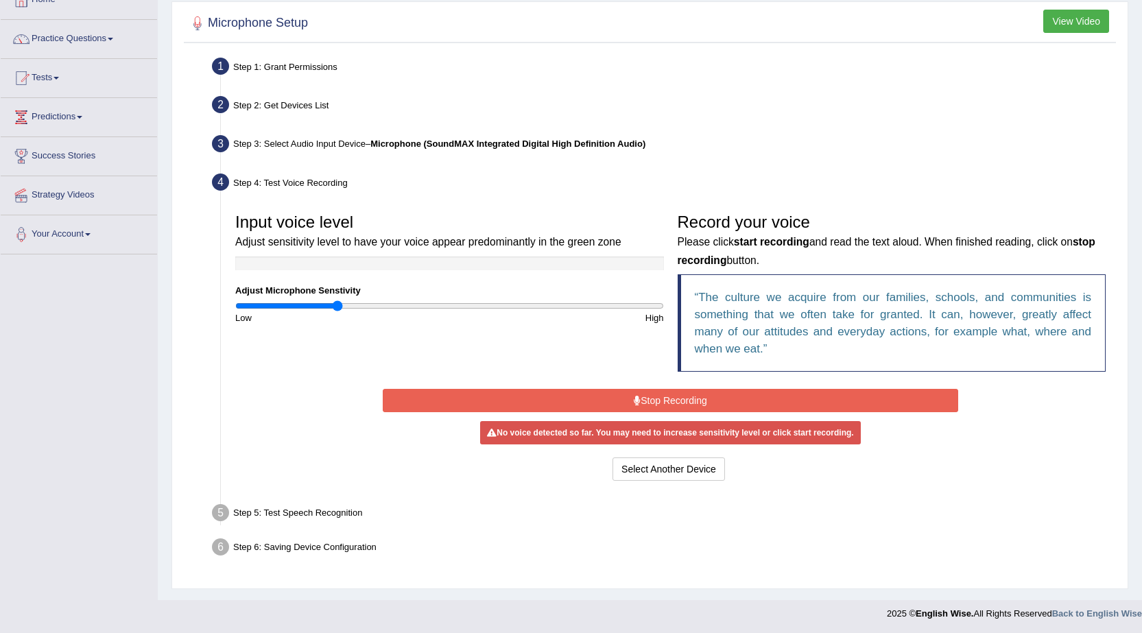
click at [594, 431] on div "No voice detected so far. You may need to increase sensitivity level or click s…" at bounding box center [670, 432] width 380 height 23
drag, startPoint x: 661, startPoint y: 477, endPoint x: 606, endPoint y: 460, distance: 57.5
click at [661, 475] on button "Select Another Device" at bounding box center [669, 469] width 113 height 23
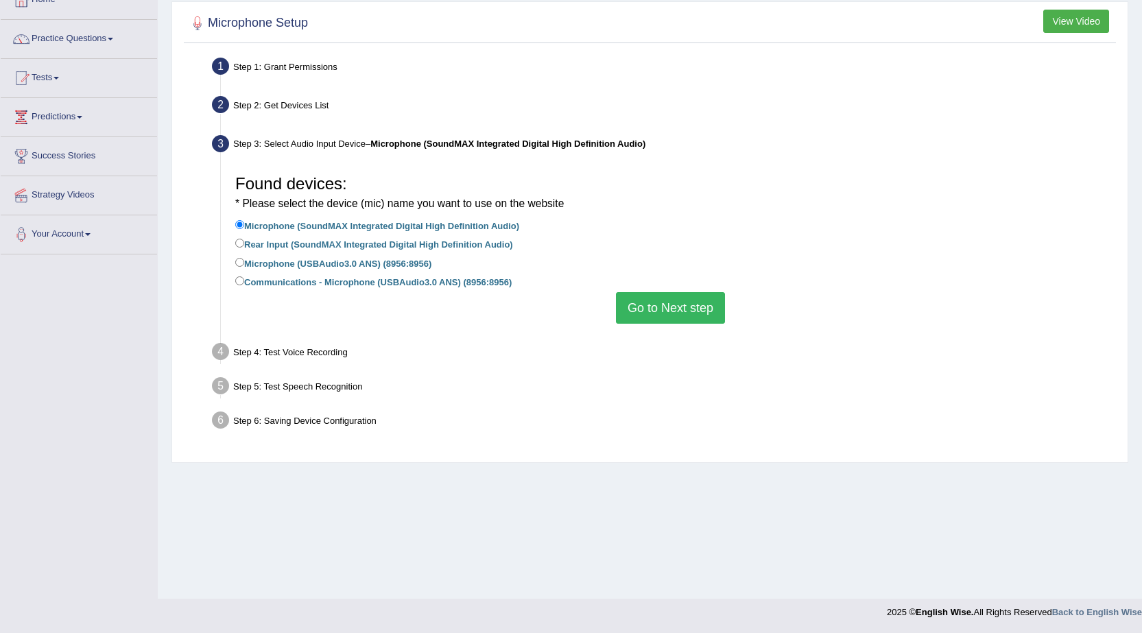
drag, startPoint x: 237, startPoint y: 270, endPoint x: 249, endPoint y: 265, distance: 12.4
click at [243, 268] on label "Microphone (USBAudio3.0 ANS) (8956:8956)" at bounding box center [333, 262] width 196 height 15
click at [243, 267] on input "Microphone (USBAudio3.0 ANS) (8956:8956)" at bounding box center [239, 262] width 9 height 9
radio input "true"
click at [665, 305] on button "Go to Next step" at bounding box center [670, 308] width 109 height 32
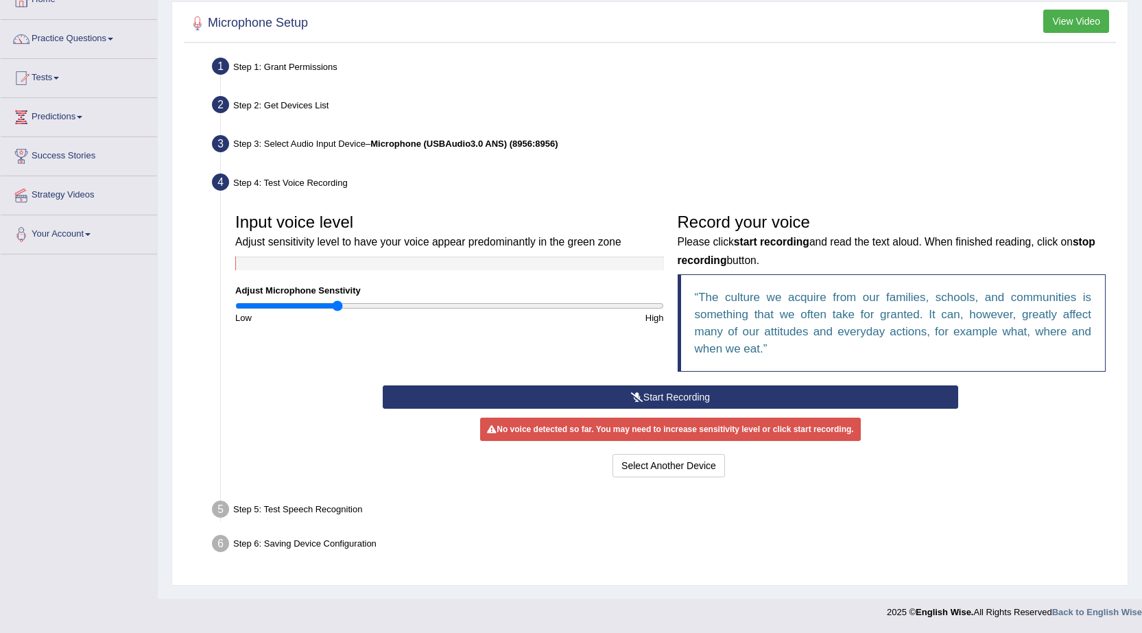
click at [628, 401] on button "Start Recording" at bounding box center [671, 397] width 576 height 23
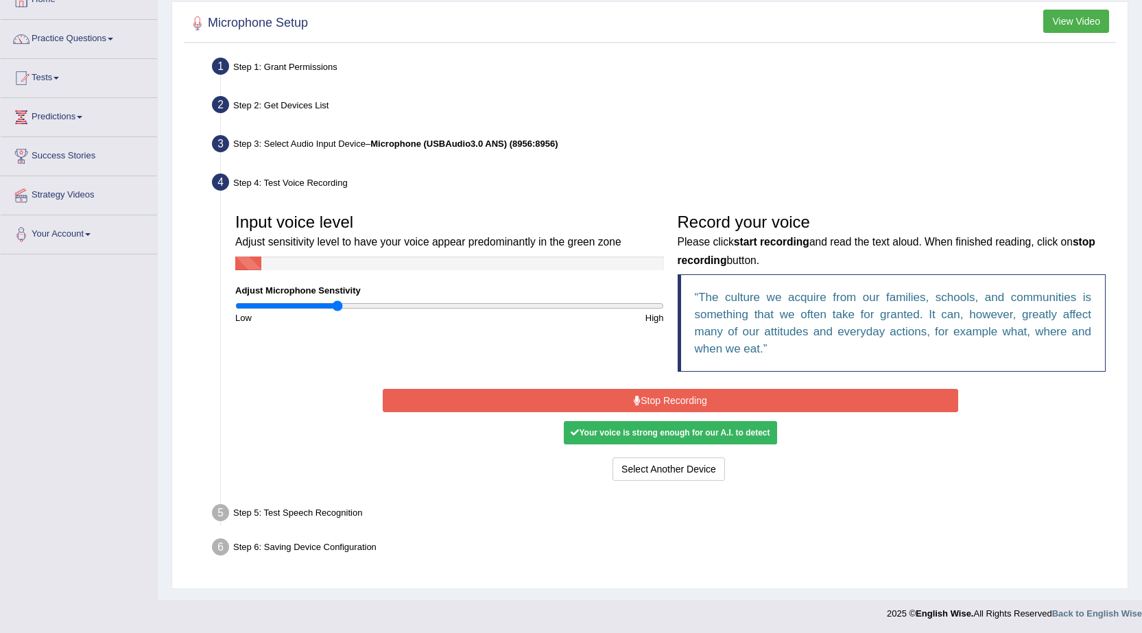
click at [611, 405] on button "Stop Recording" at bounding box center [671, 400] width 576 height 23
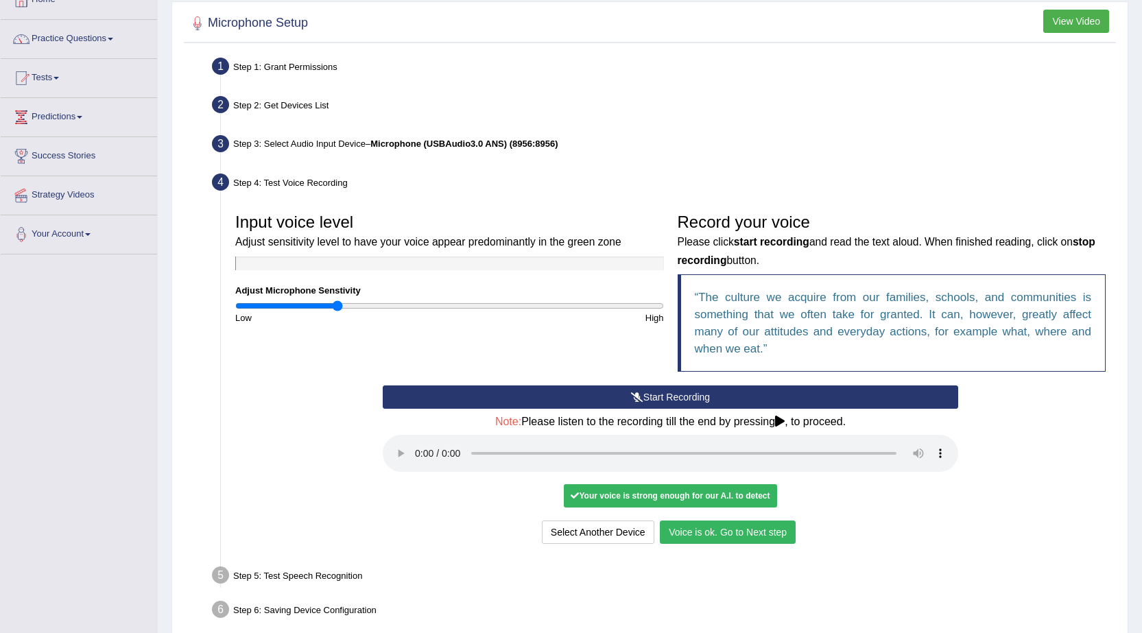
click at [742, 531] on button "Voice is ok. Go to Next step" at bounding box center [728, 532] width 136 height 23
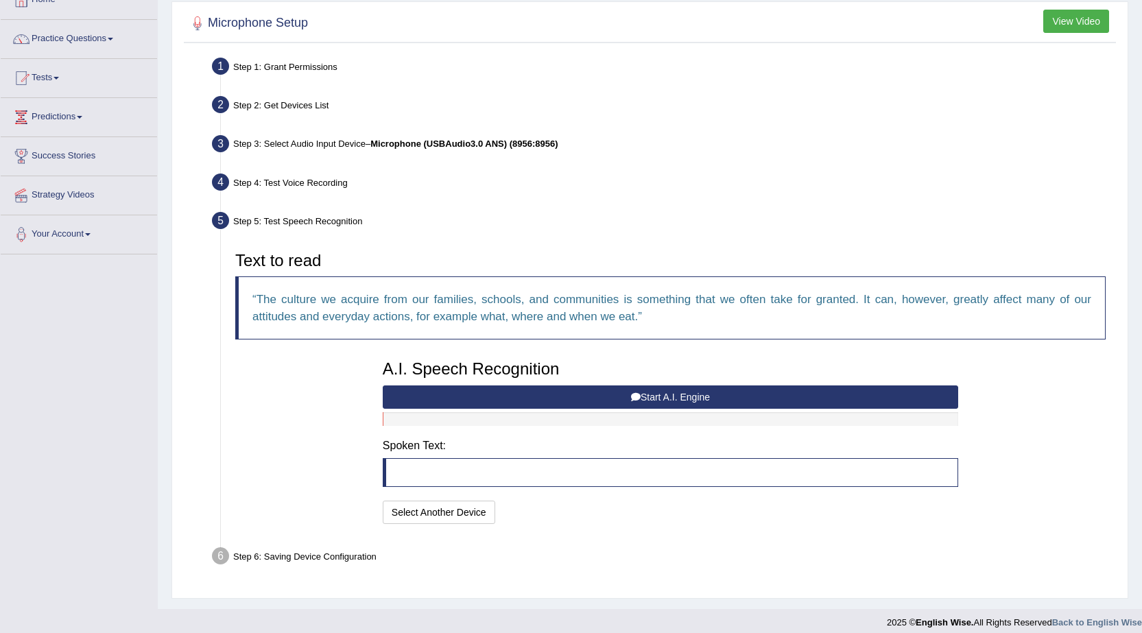
click at [666, 394] on button "Start A.I. Engine" at bounding box center [671, 397] width 576 height 23
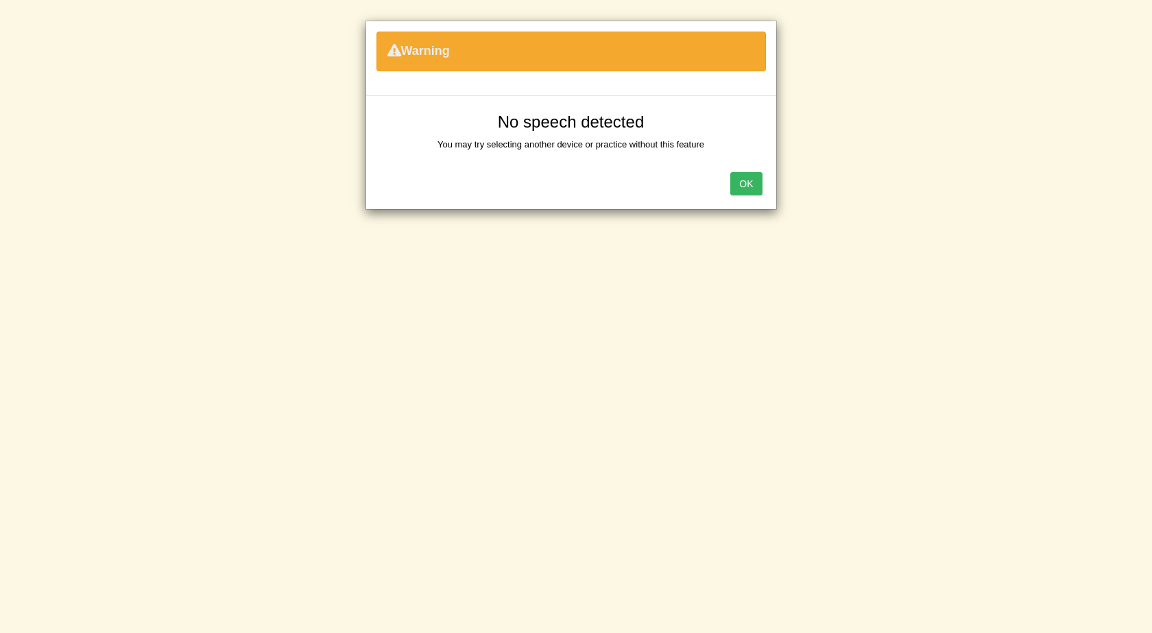
click at [747, 192] on button "OK" at bounding box center [747, 183] width 32 height 23
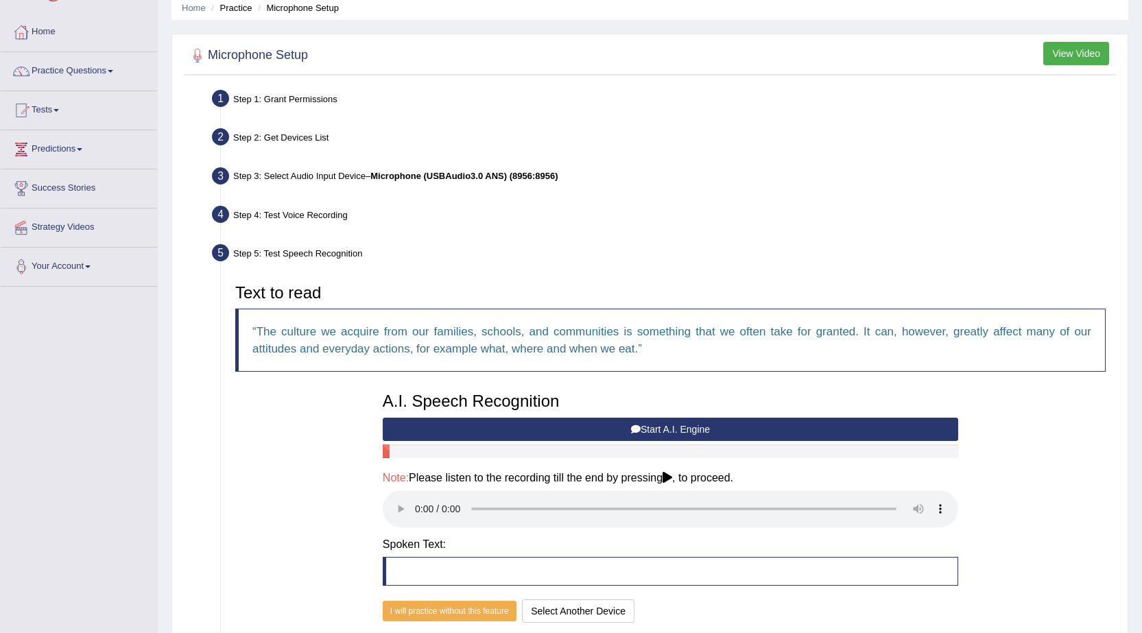
scroll to position [0, 0]
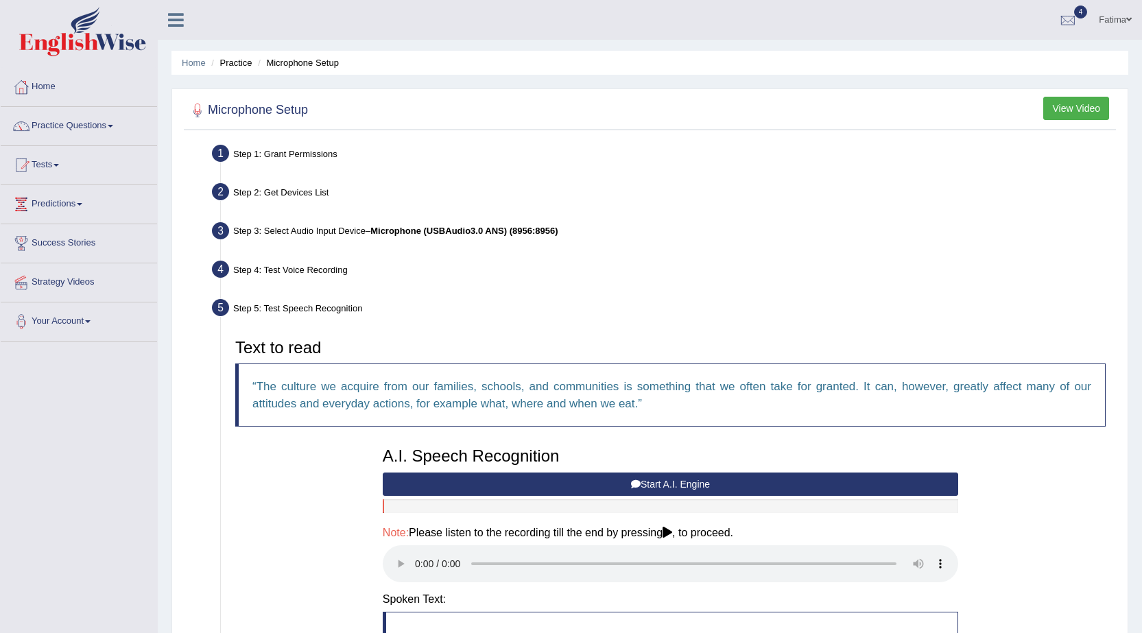
click at [1116, 26] on link "Fatima" at bounding box center [1116, 18] width 54 height 36
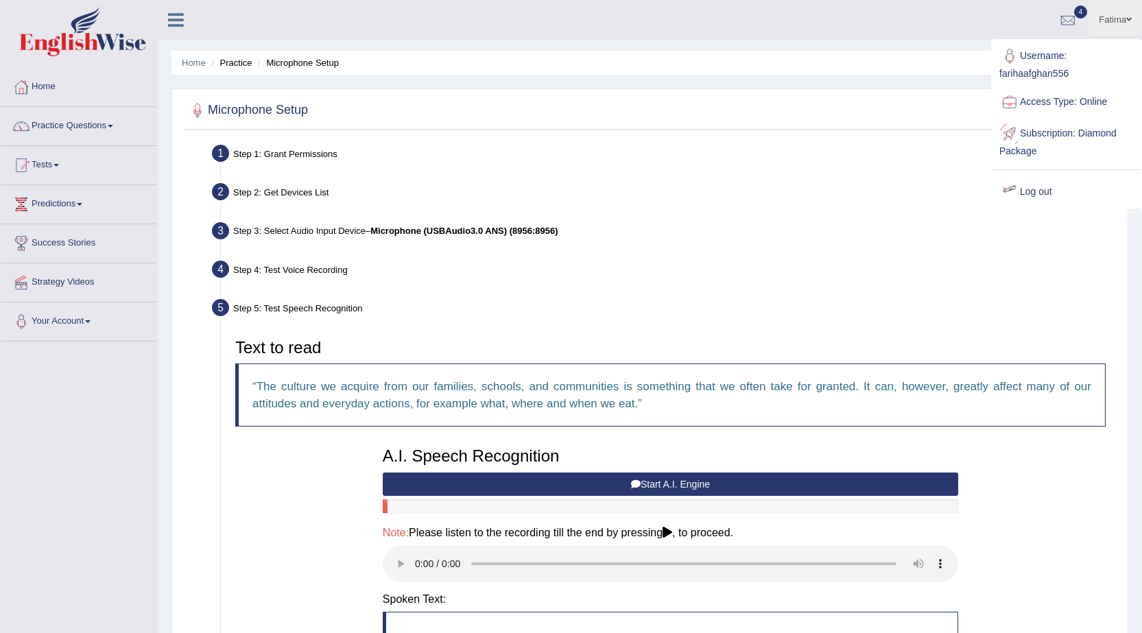
click at [1031, 197] on link "Log out" at bounding box center [1067, 192] width 148 height 32
